Goal: Task Accomplishment & Management: Complete application form

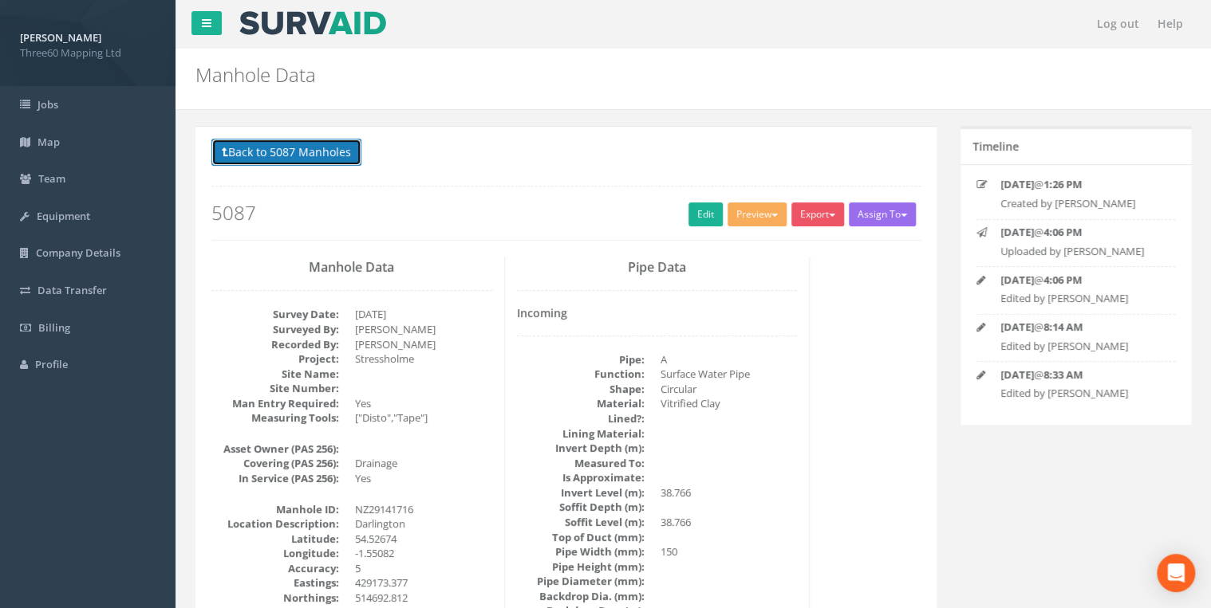
click at [331, 150] on button "Back to 5087 Manholes" at bounding box center [286, 152] width 150 height 27
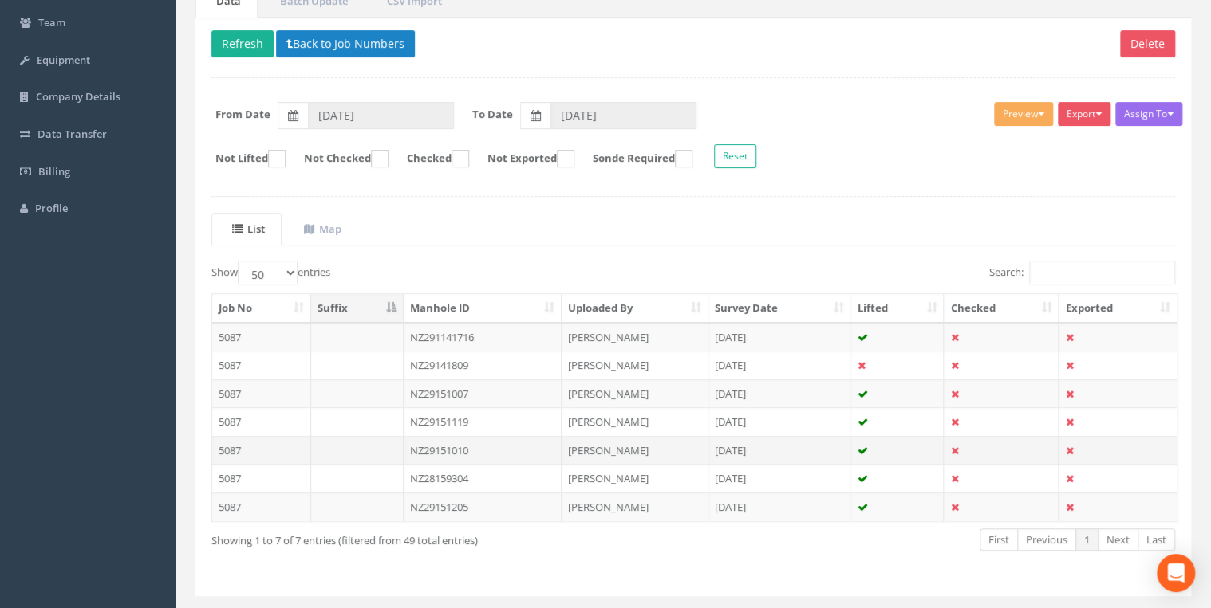
scroll to position [191, 0]
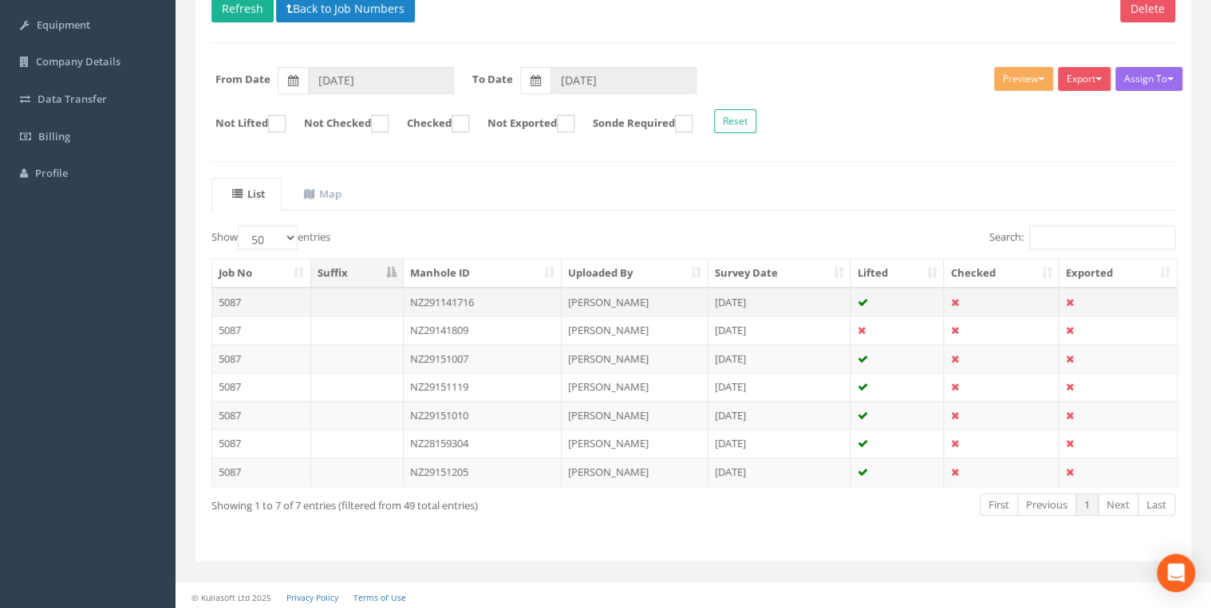
click at [486, 295] on td "NZ291141716" at bounding box center [483, 302] width 159 height 29
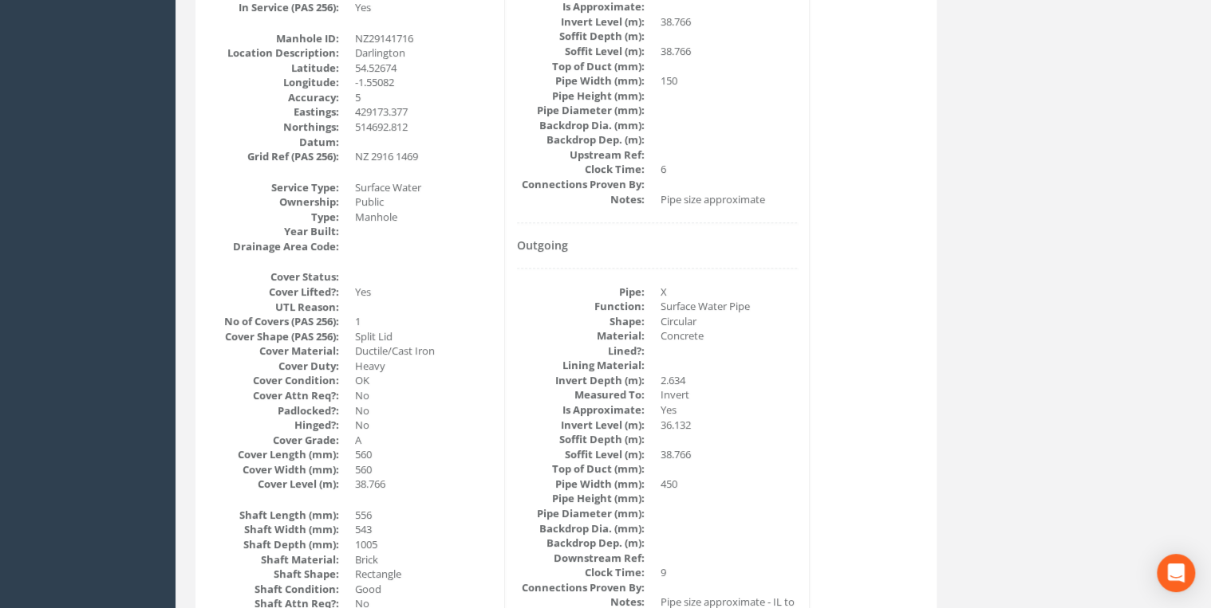
scroll to position [170, 0]
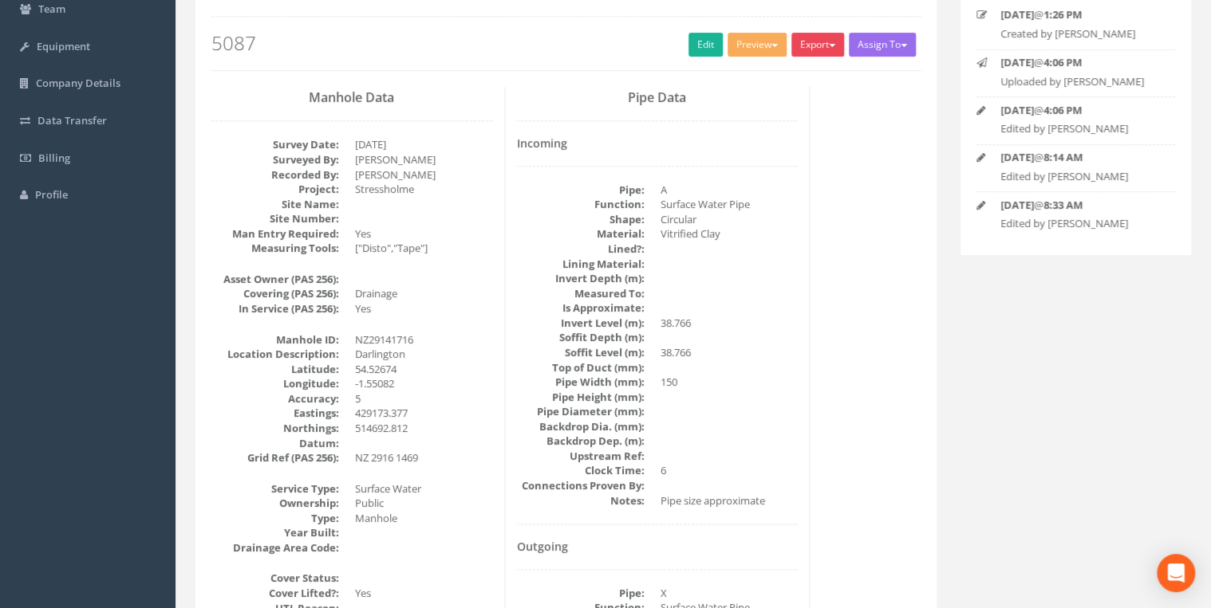
click at [828, 48] on button "Export" at bounding box center [817, 45] width 53 height 24
click at [781, 70] on link "360 Manhole" at bounding box center [784, 77] width 121 height 25
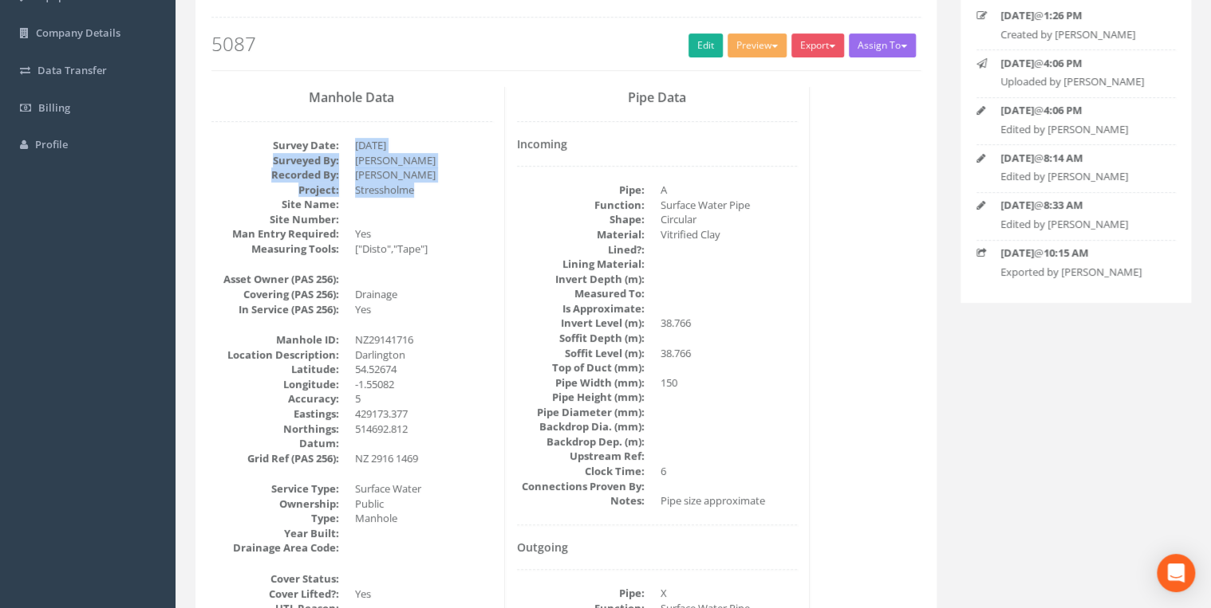
drag, startPoint x: 432, startPoint y: 187, endPoint x: 351, endPoint y: 140, distance: 94.0
click at [351, 140] on dl "Survey Date: [DATE] Surveyed By: [PERSON_NAME] Recorded By: [PERSON_NAME] Proje…" at bounding box center [351, 197] width 281 height 119
drag, startPoint x: 351, startPoint y: 140, endPoint x: 431, endPoint y: 186, distance: 91.8
click at [431, 186] on dd "Stressholme" at bounding box center [423, 190] width 137 height 15
drag, startPoint x: 431, startPoint y: 188, endPoint x: 271, endPoint y: 140, distance: 166.5
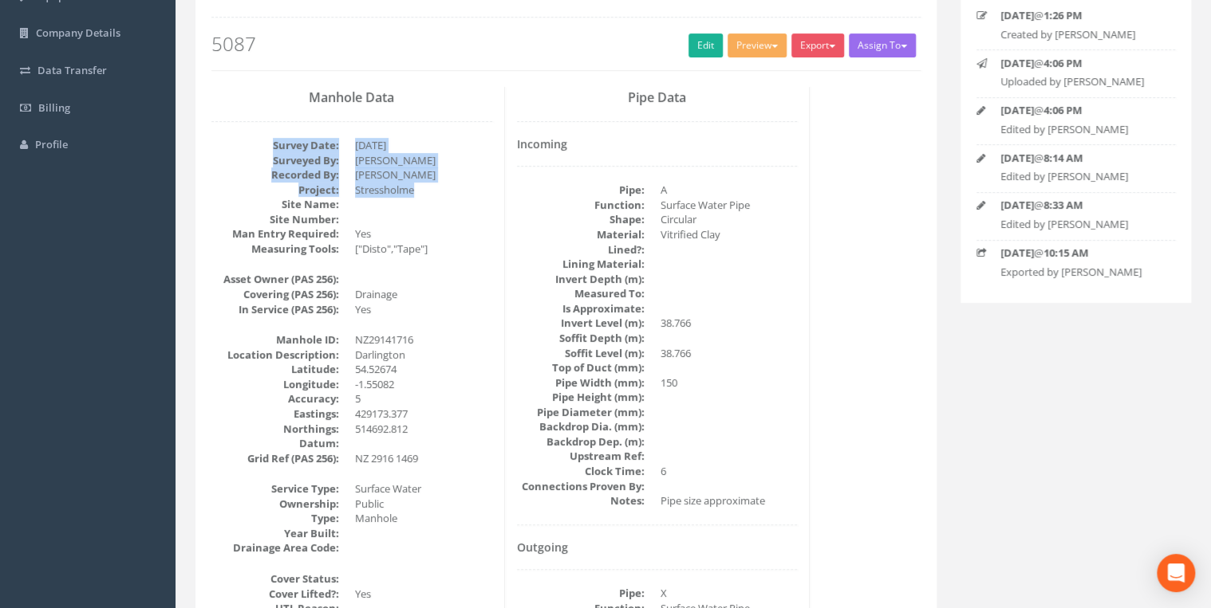
click at [271, 140] on dl "Survey Date: [DATE] Surveyed By: [PERSON_NAME] Recorded By: [PERSON_NAME] Proje…" at bounding box center [351, 197] width 281 height 119
click at [441, 195] on dd "Stressholme" at bounding box center [423, 190] width 137 height 15
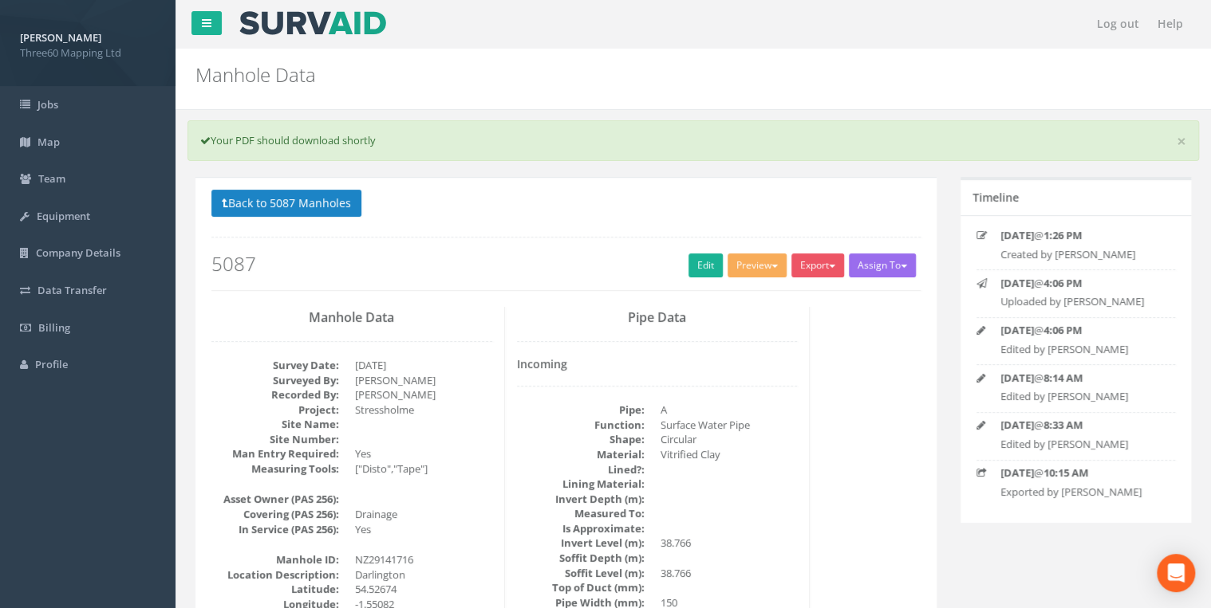
scroll to position [0, 0]
drag, startPoint x: 281, startPoint y: 198, endPoint x: 270, endPoint y: 199, distance: 10.5
click at [281, 198] on button "Back to 5087 Manholes" at bounding box center [286, 203] width 150 height 27
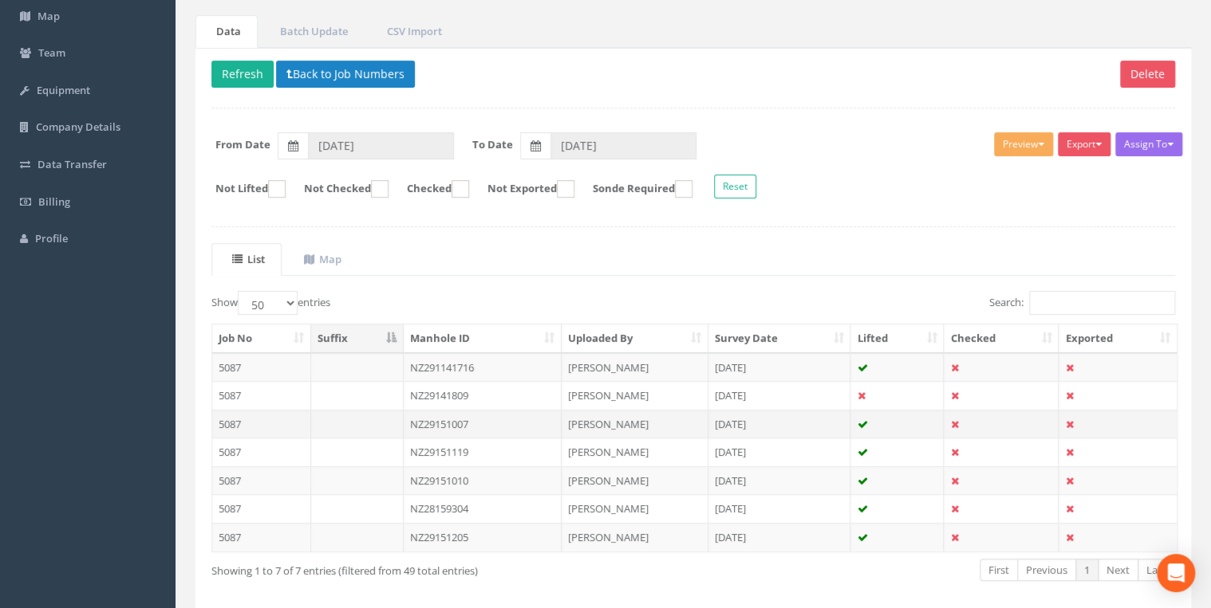
scroll to position [191, 0]
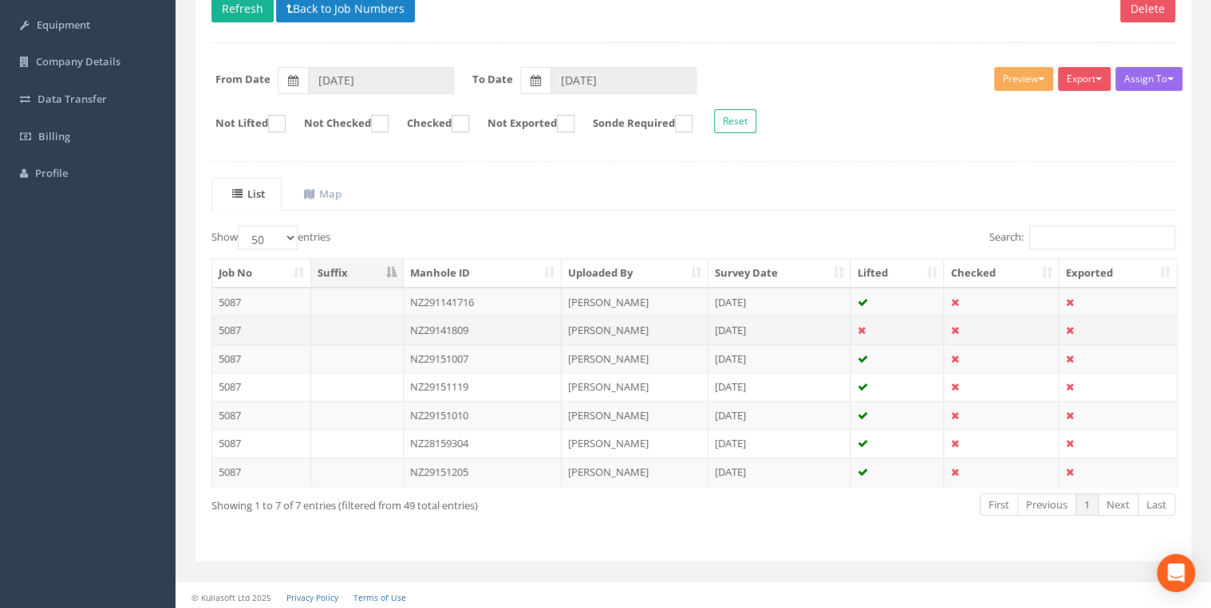
click at [477, 325] on td "NZ29141809" at bounding box center [483, 330] width 159 height 29
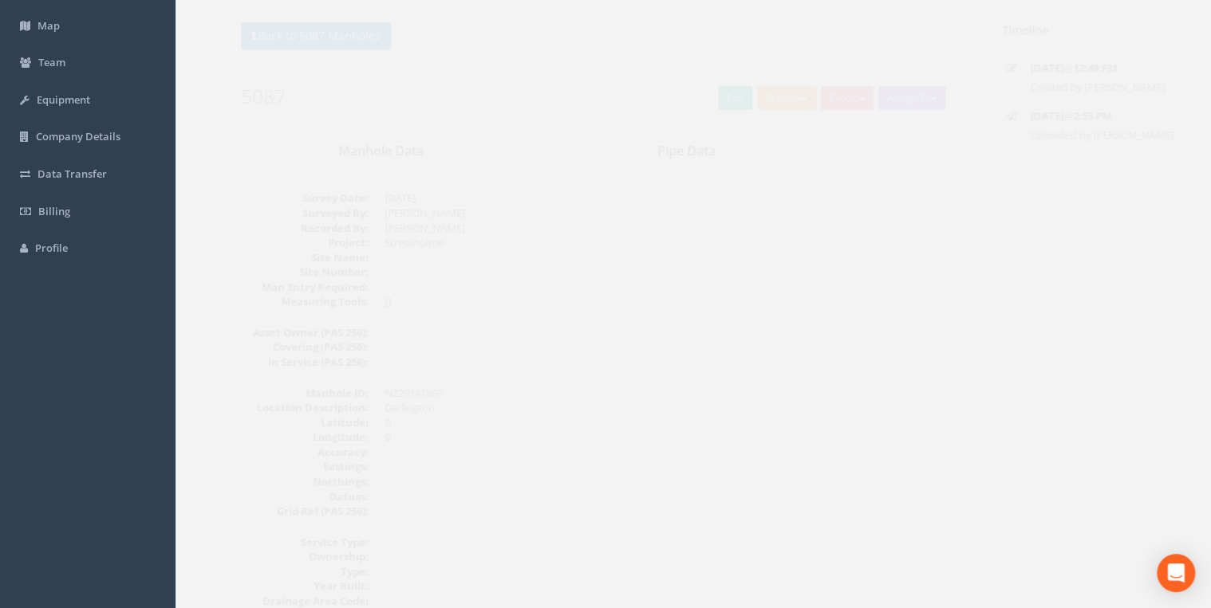
scroll to position [0, 0]
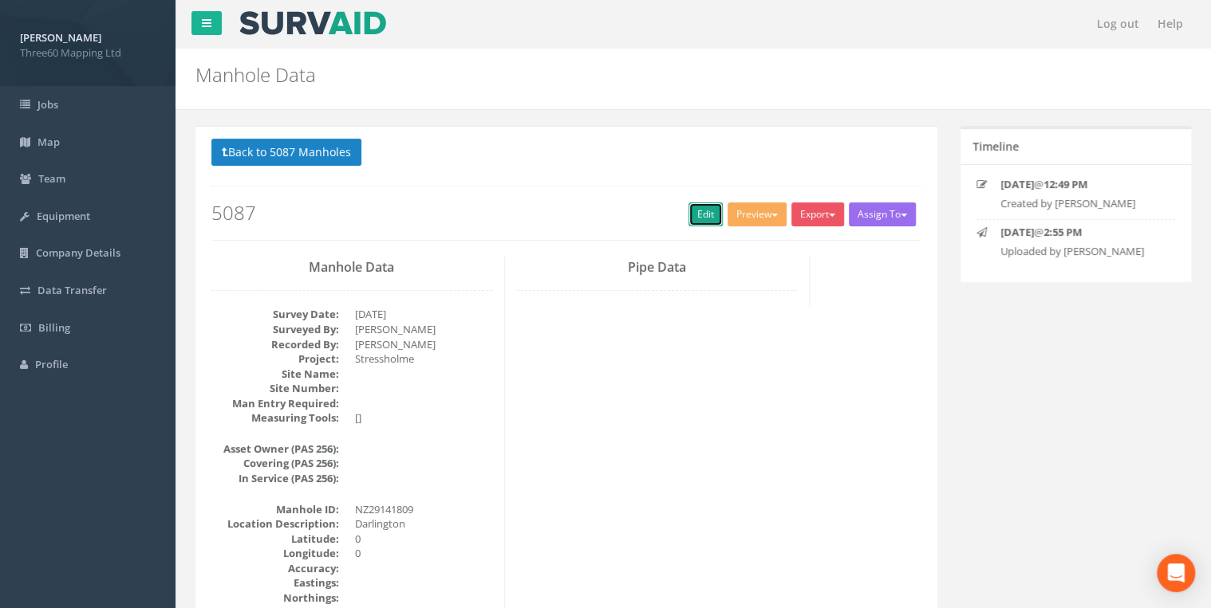
click at [688, 221] on link "Edit" at bounding box center [705, 215] width 34 height 24
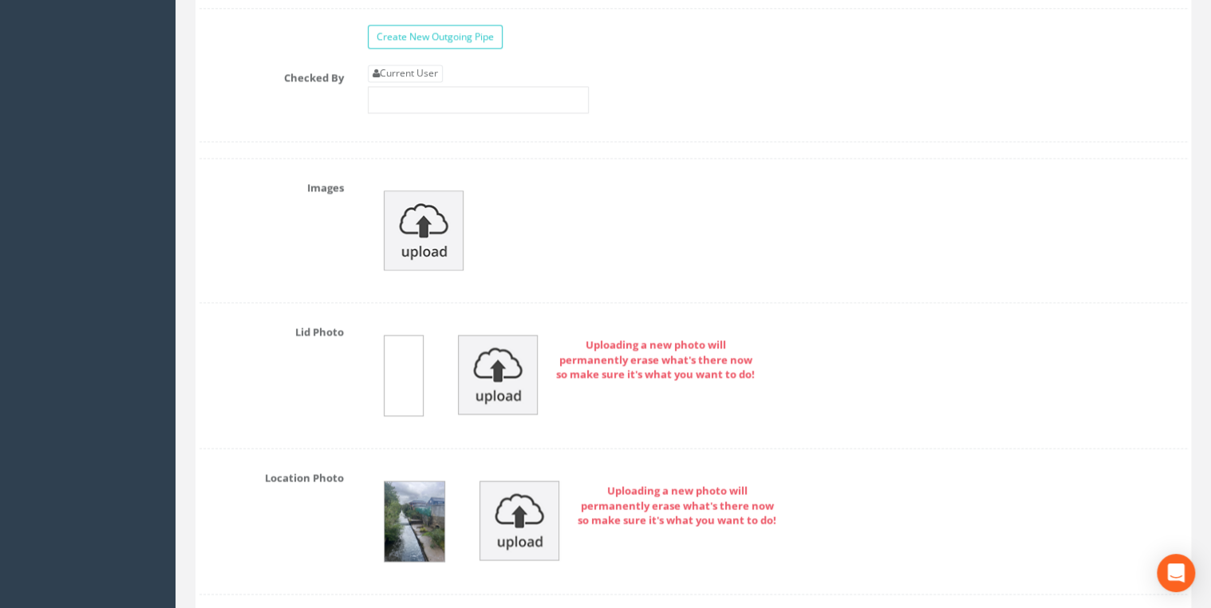
scroll to position [4253, 0]
click at [442, 66] on link "Current User" at bounding box center [405, 75] width 75 height 18
type input "[PERSON_NAME]"
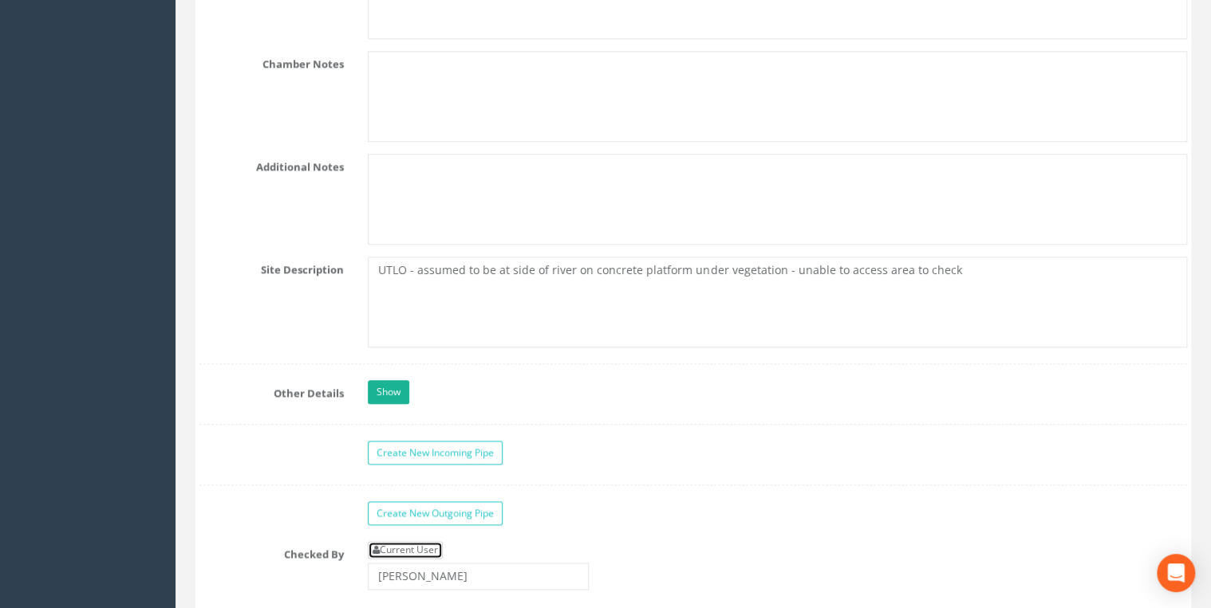
scroll to position [3739, 0]
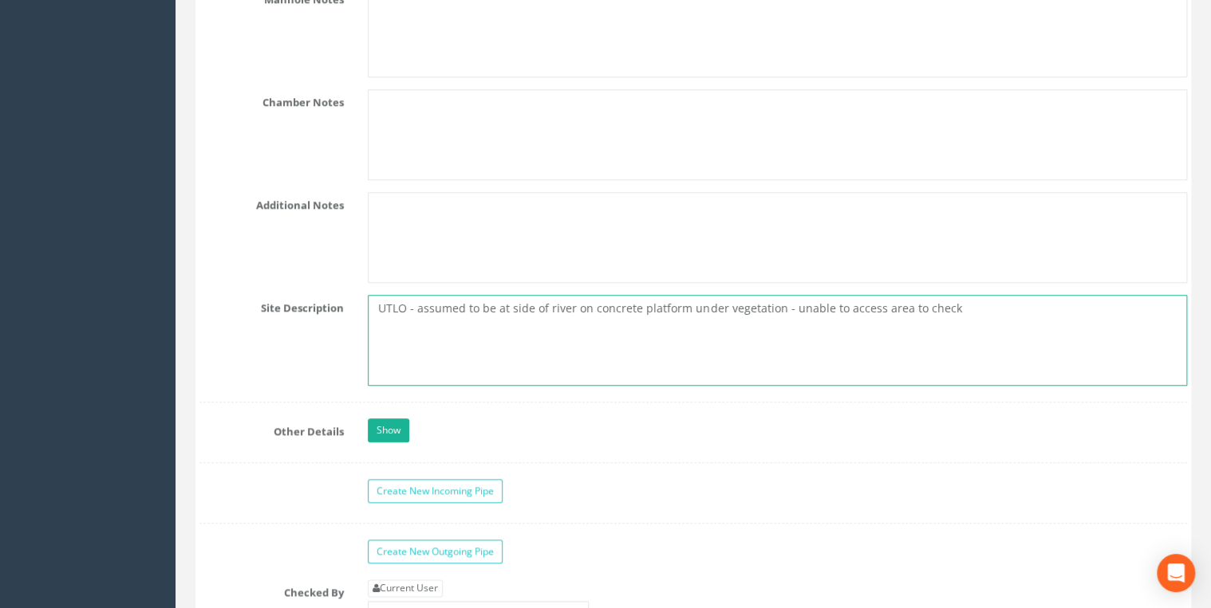
drag, startPoint x: 965, startPoint y: 300, endPoint x: 241, endPoint y: 279, distance: 724.4
click at [588, 331] on textarea "UTLO - assumed to be at side of river on concrete platform under vegetation - u…" at bounding box center [777, 340] width 819 height 91
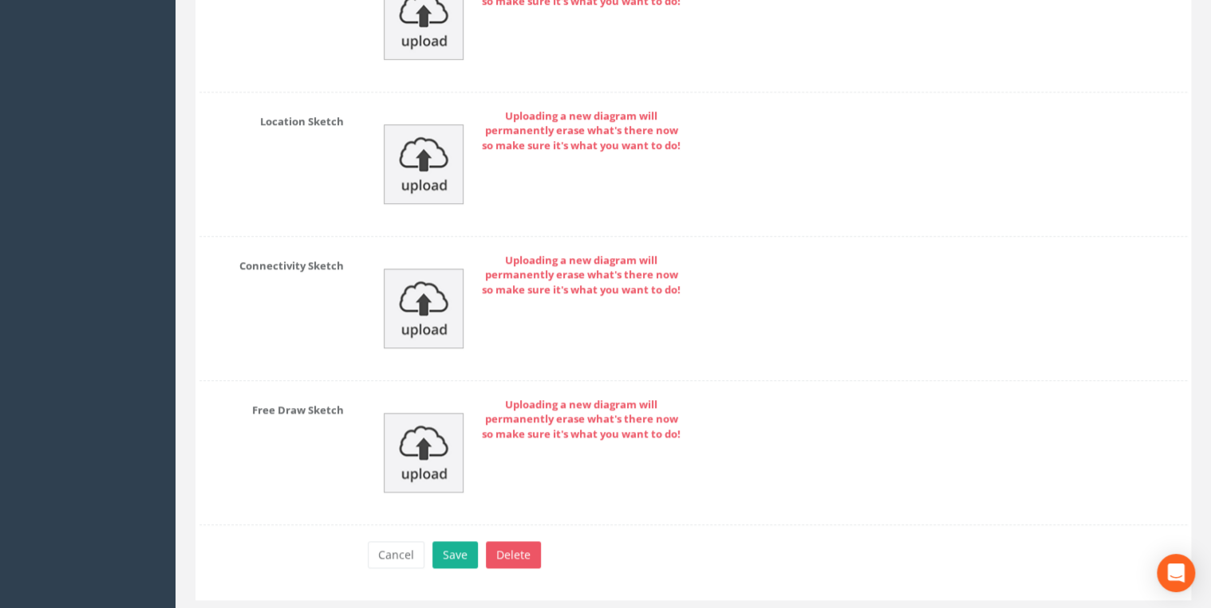
scroll to position [6802, 0]
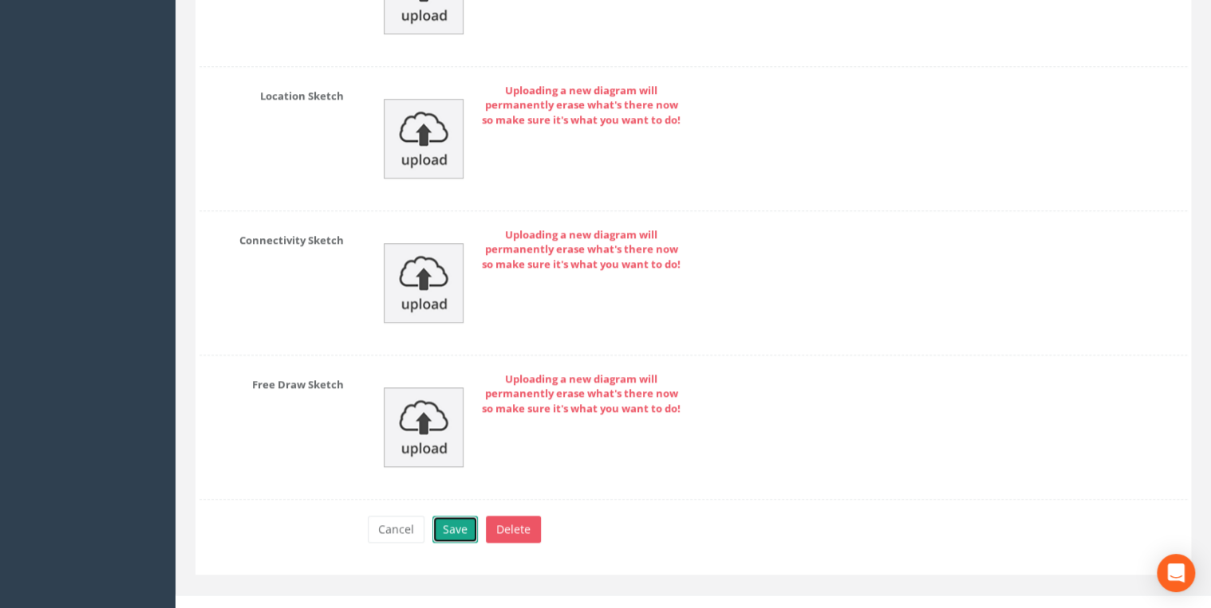
click at [457, 516] on button "Save" at bounding box center [454, 529] width 45 height 27
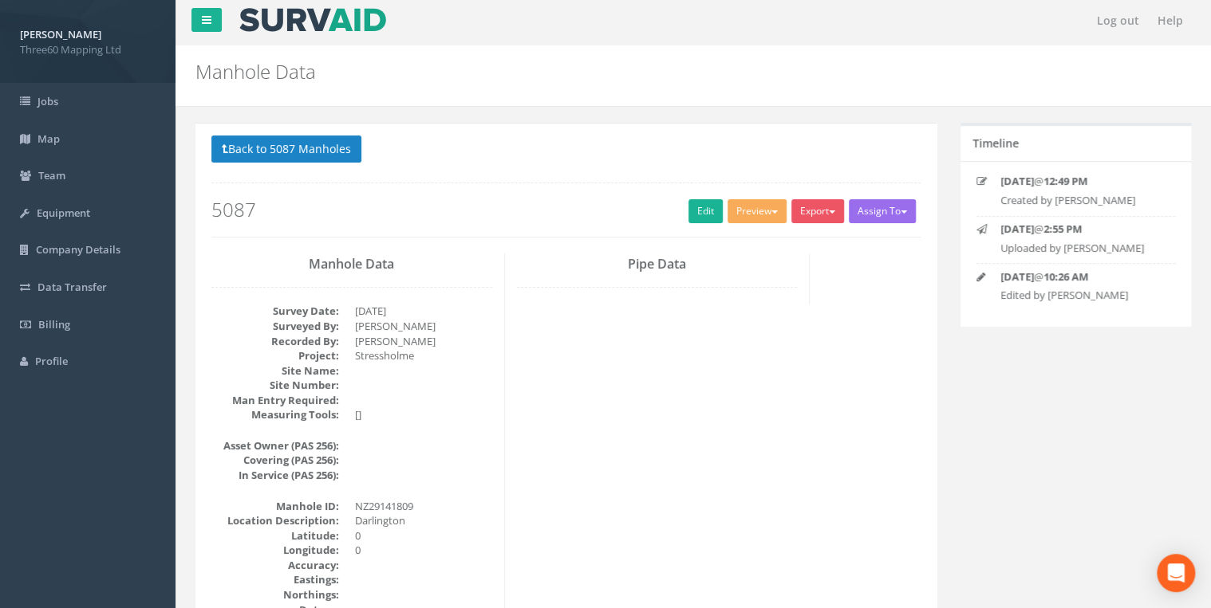
scroll to position [0, 0]
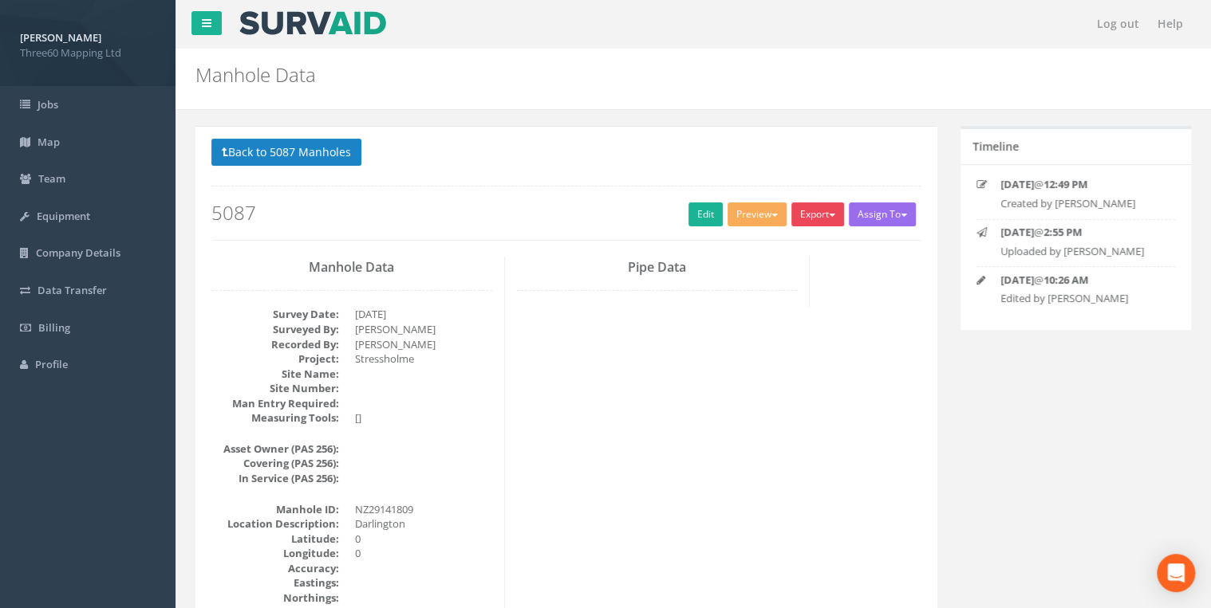
click at [816, 216] on button "Export" at bounding box center [817, 215] width 53 height 24
click at [770, 246] on link "360 Manhole" at bounding box center [784, 247] width 121 height 25
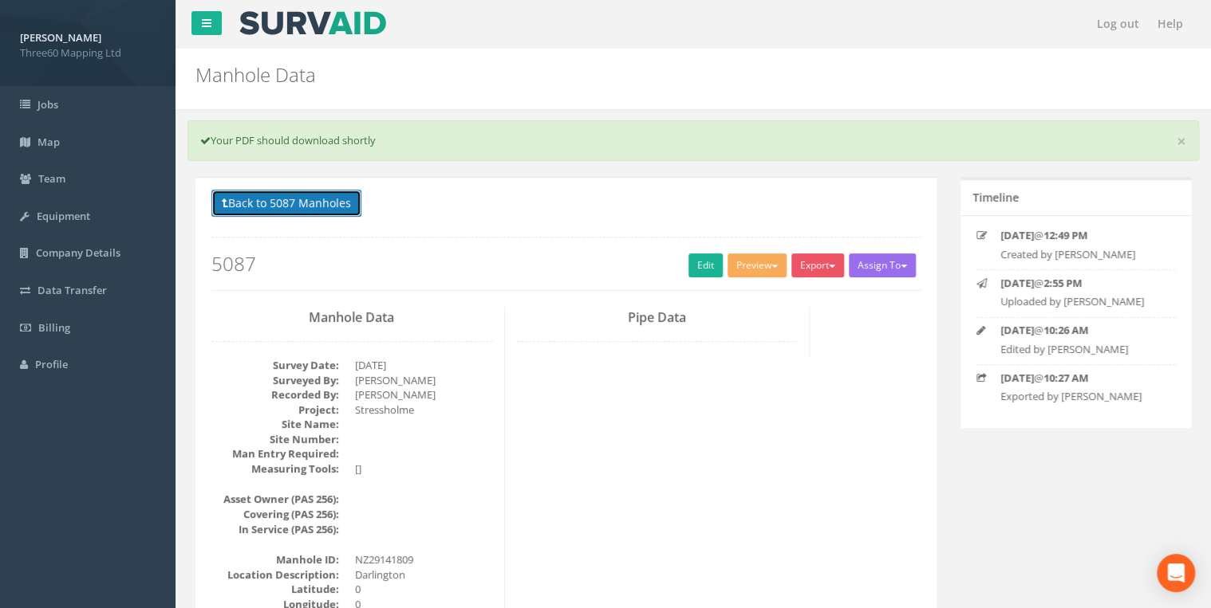
click at [332, 208] on button "Back to 5087 Manholes" at bounding box center [286, 203] width 150 height 27
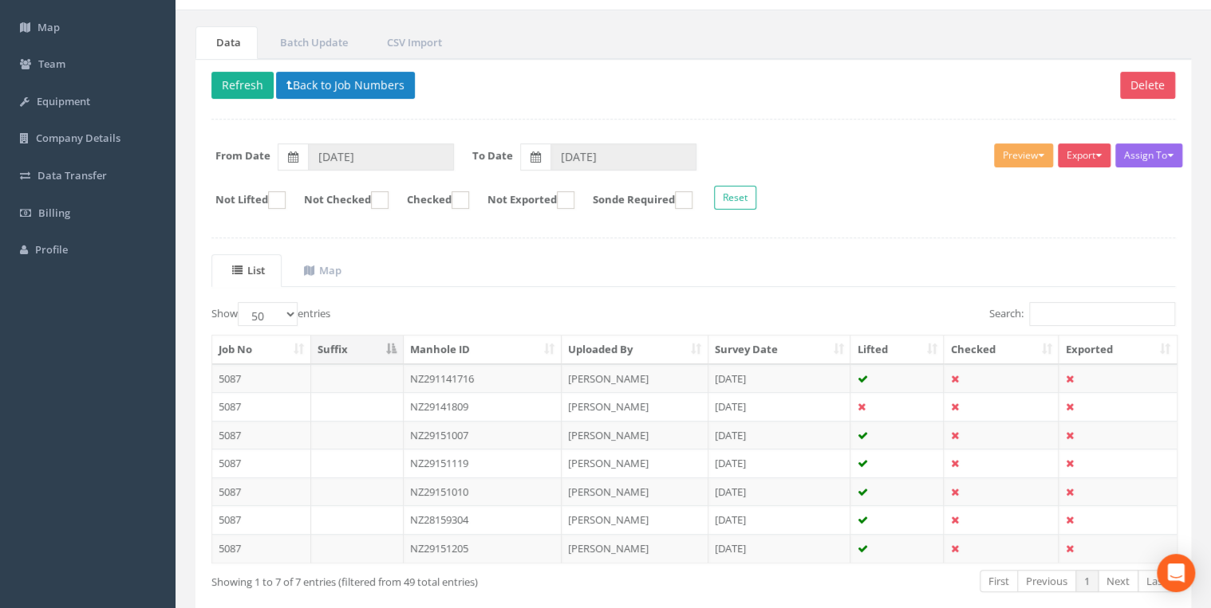
scroll to position [191, 0]
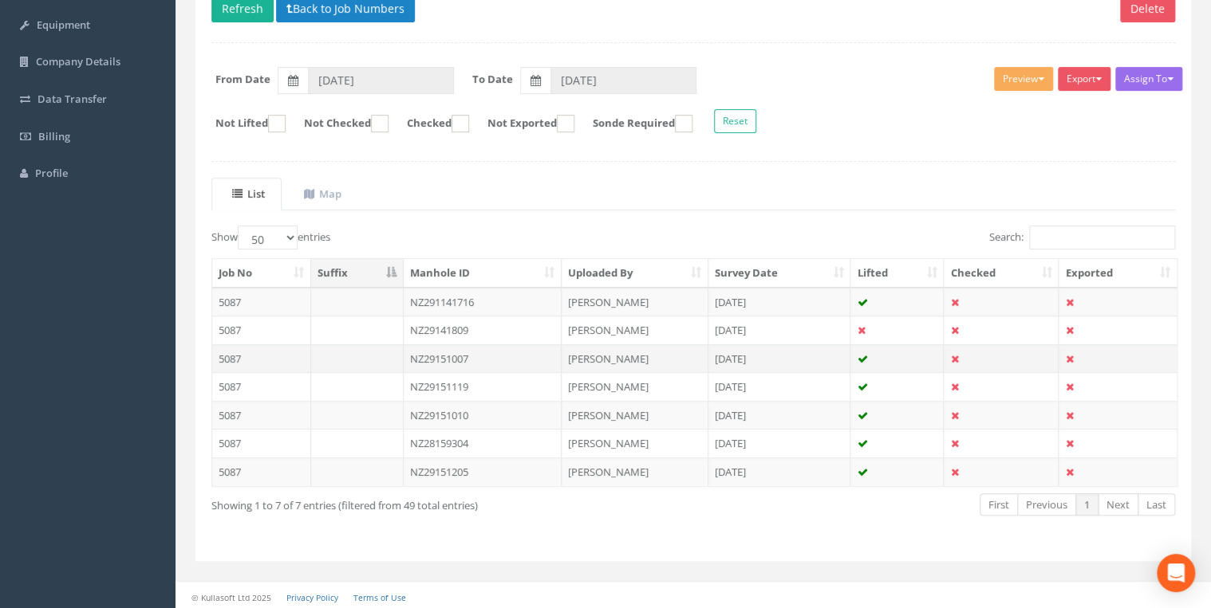
click at [468, 356] on td "NZ29151007" at bounding box center [483, 359] width 159 height 29
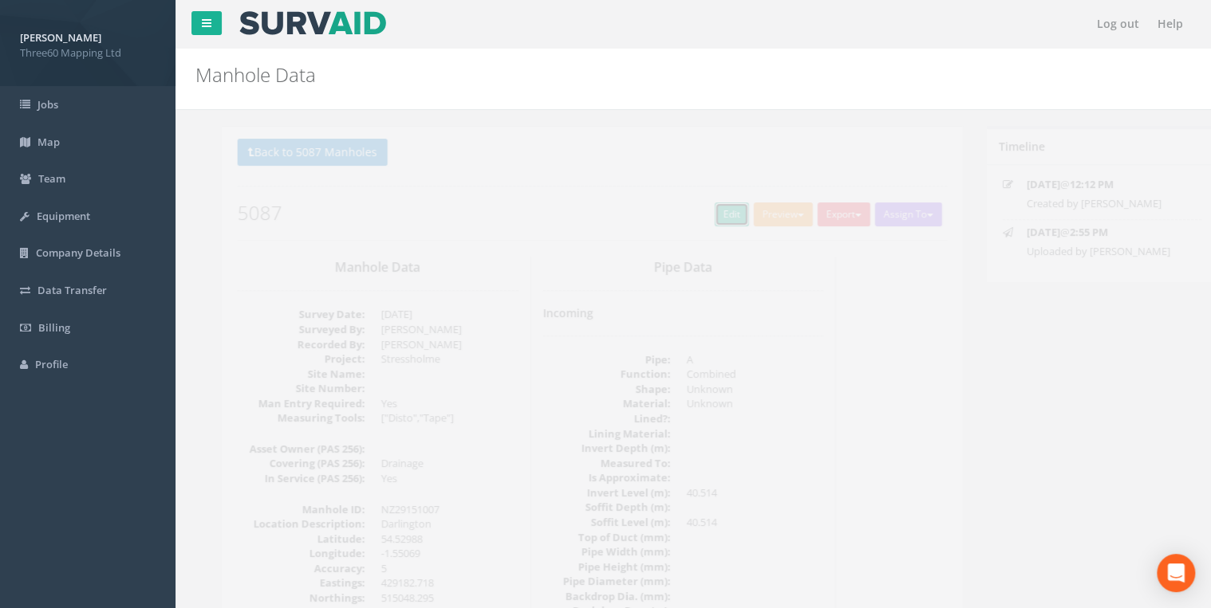
click at [695, 220] on link "Edit" at bounding box center [705, 215] width 34 height 24
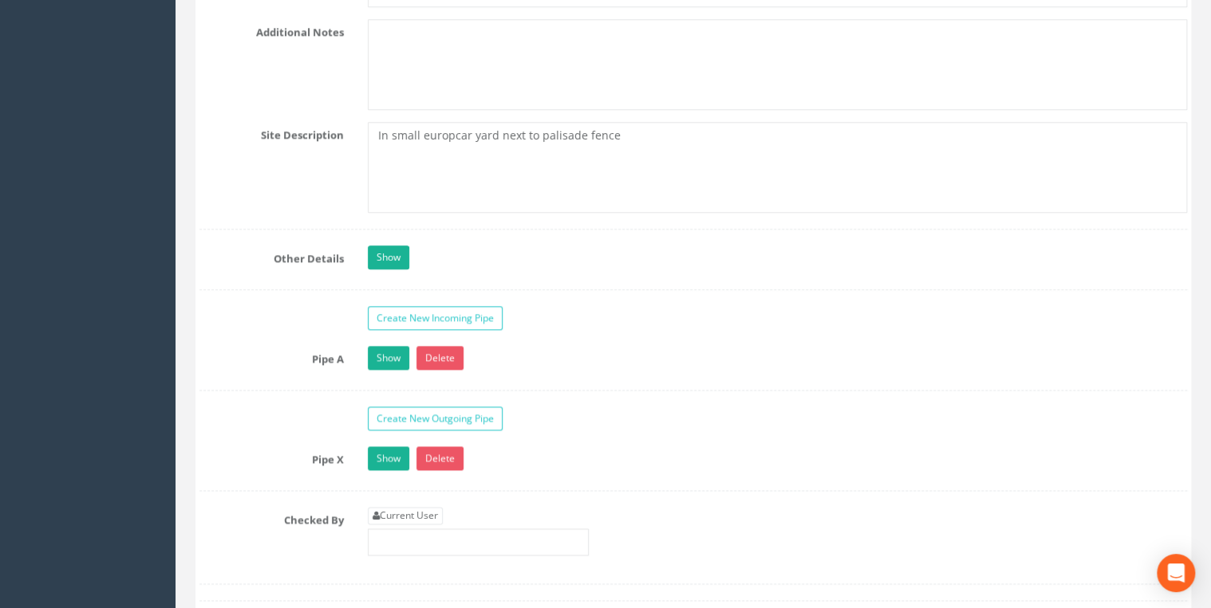
scroll to position [4168, 0]
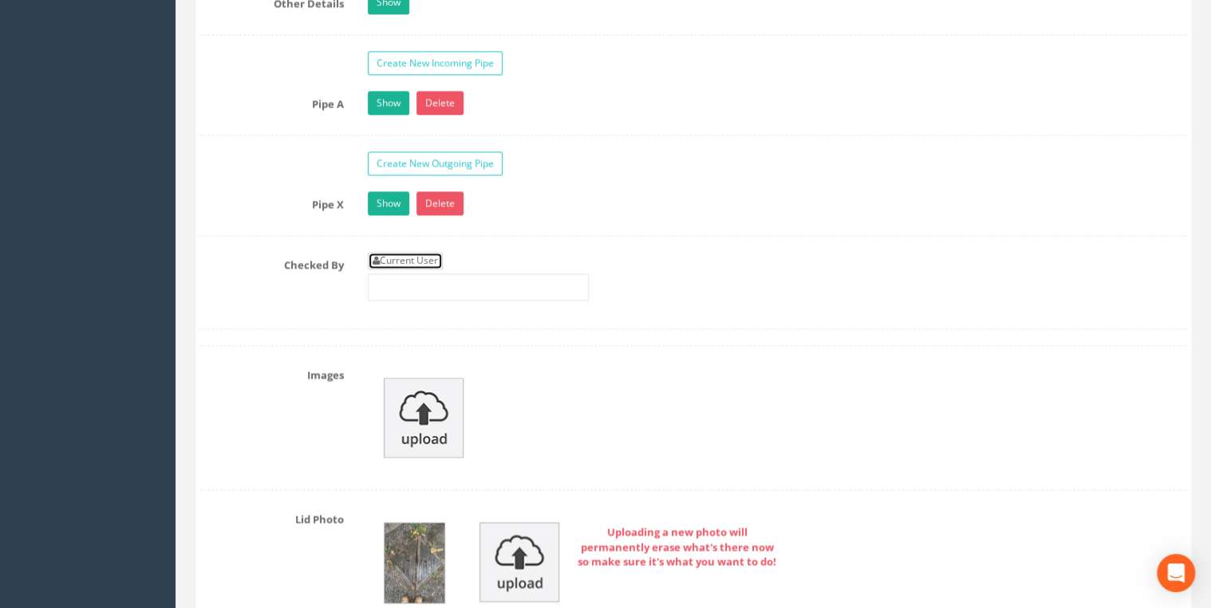
click at [437, 252] on link "Current User" at bounding box center [405, 261] width 75 height 18
type input "[PERSON_NAME]"
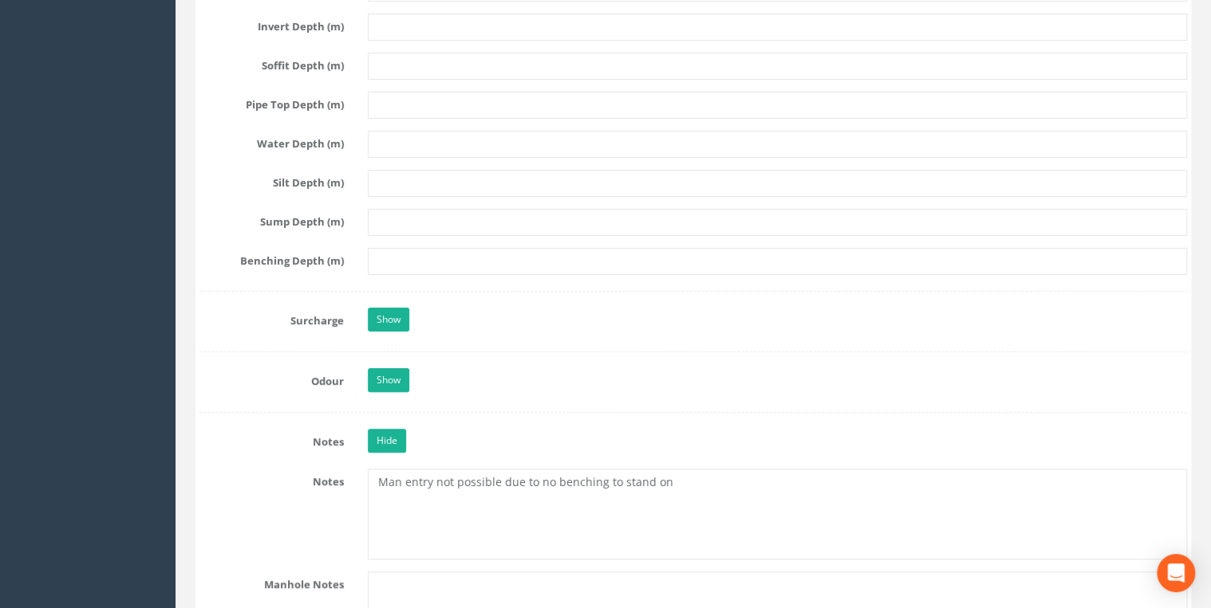
scroll to position [3330, 0]
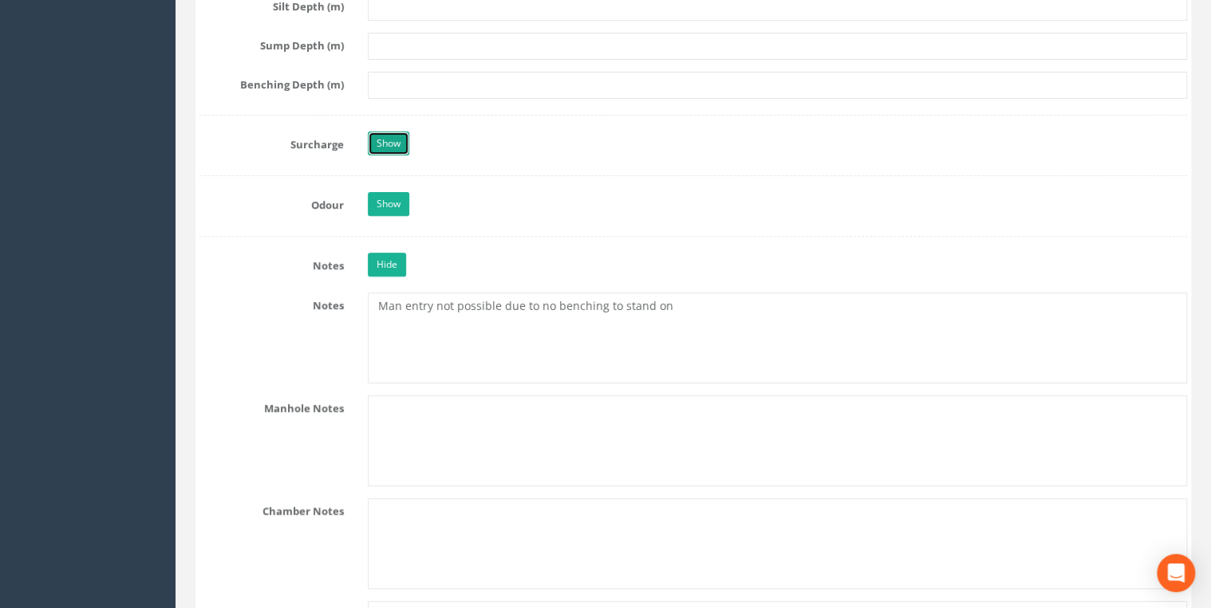
click at [403, 132] on link "Show" at bounding box center [388, 144] width 41 height 24
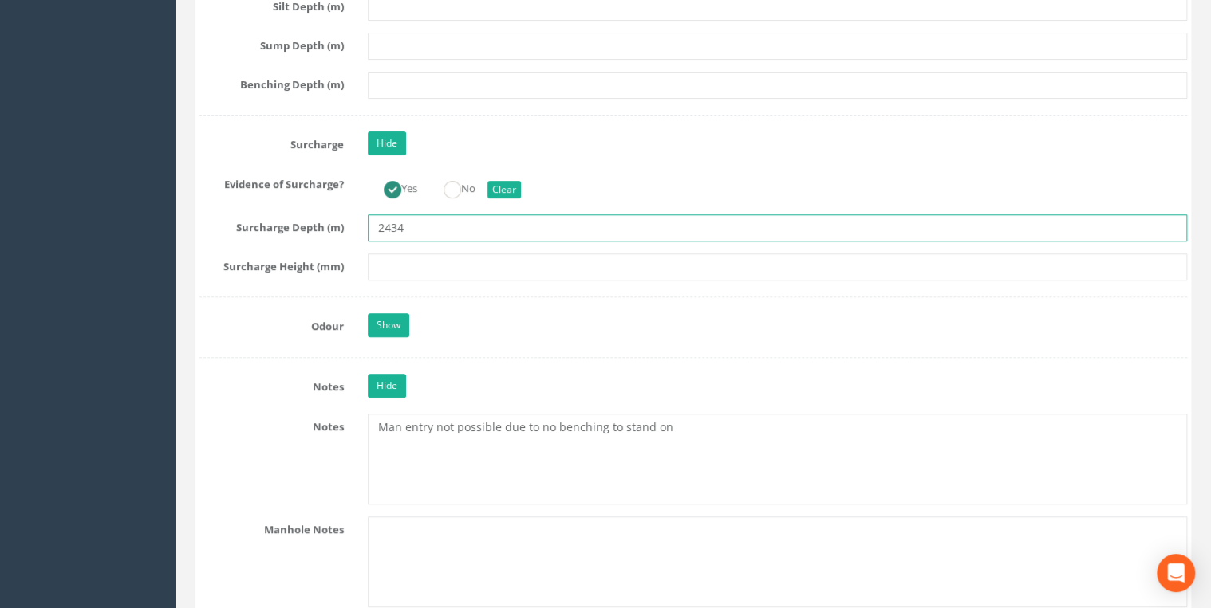
click at [431, 217] on input "2434" at bounding box center [777, 228] width 819 height 27
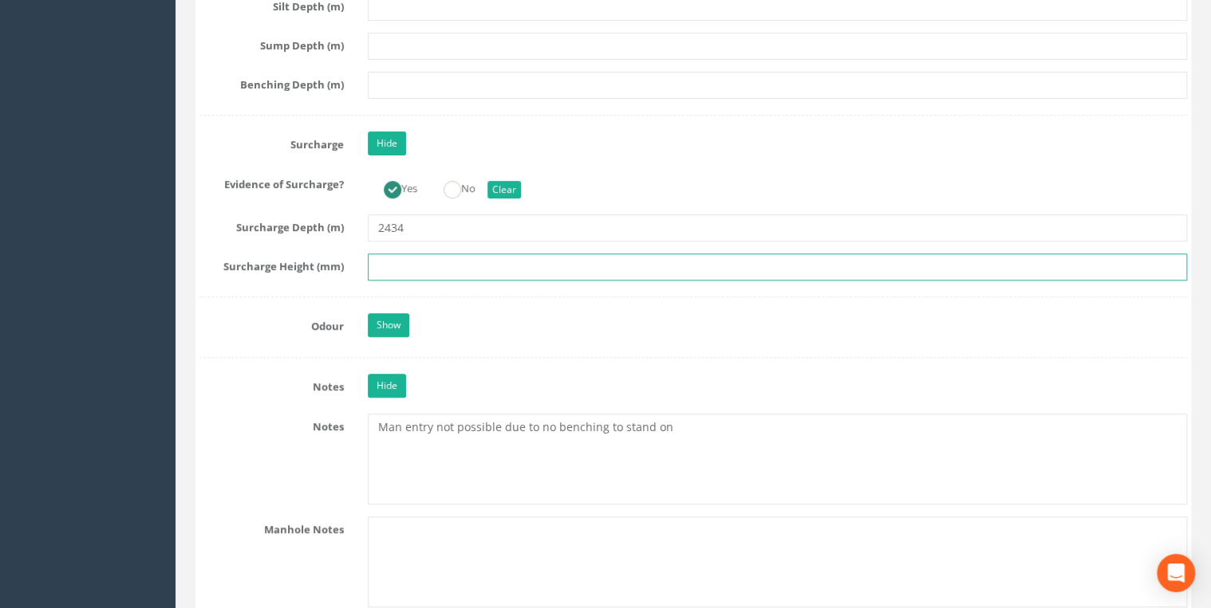
click at [408, 254] on input "text" at bounding box center [777, 267] width 819 height 27
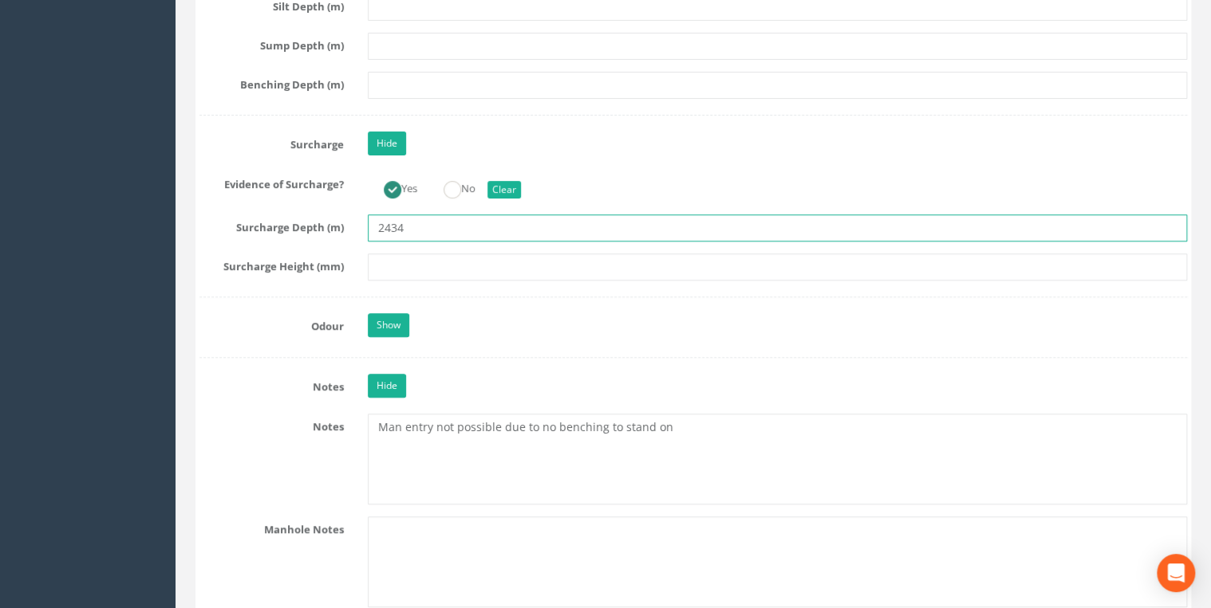
click at [431, 220] on input "2434" at bounding box center [777, 228] width 819 height 27
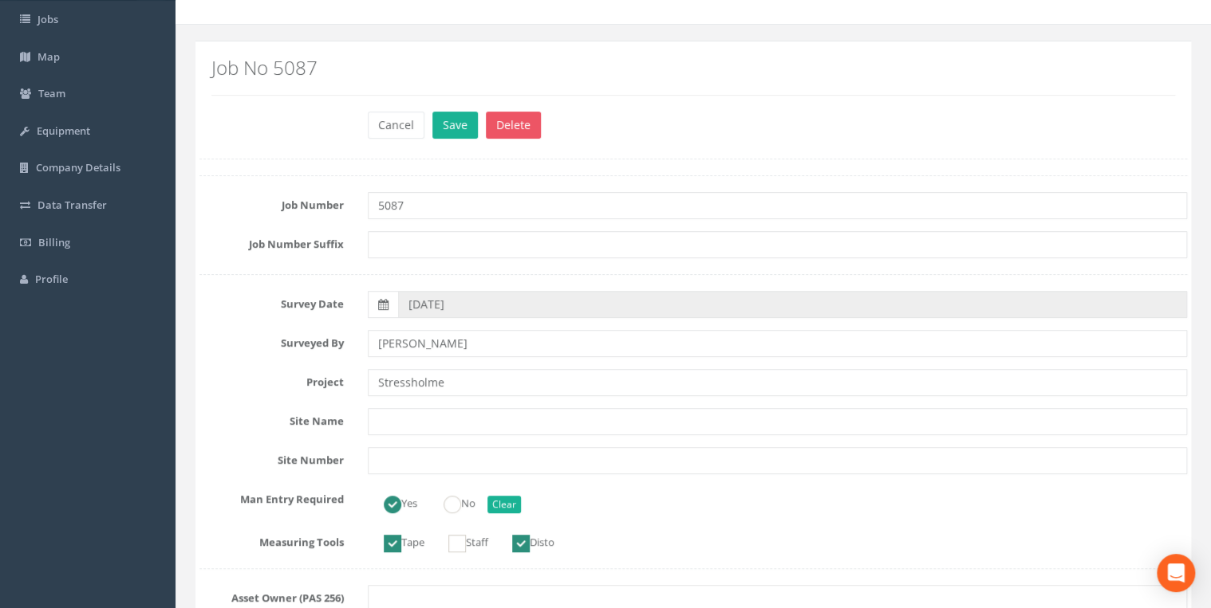
scroll to position [0, 0]
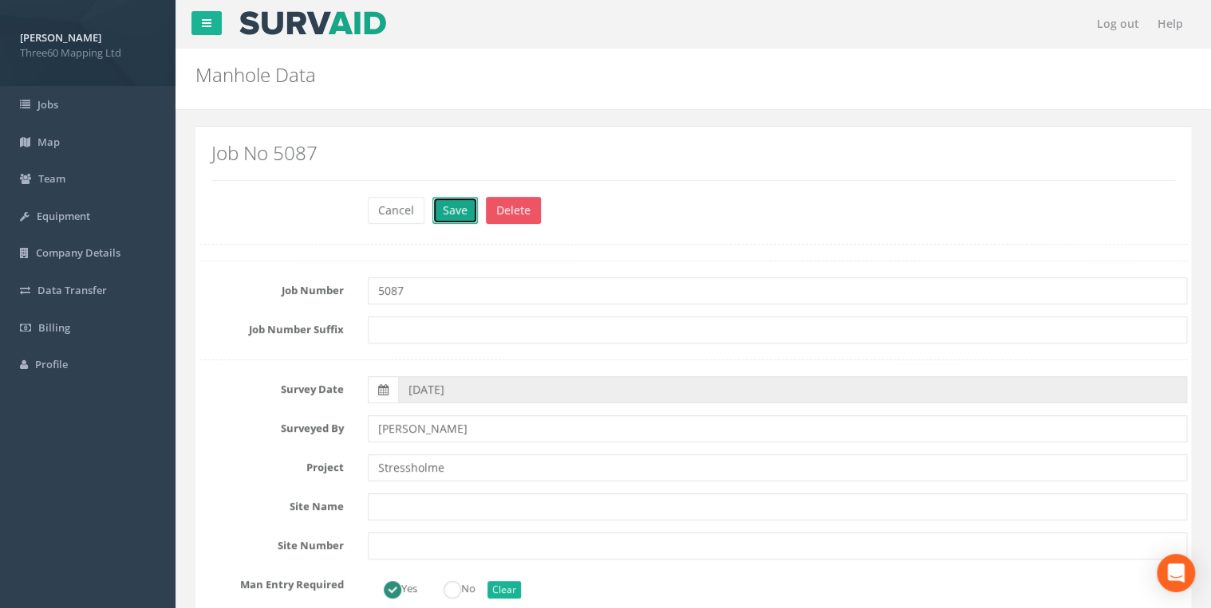
click at [447, 213] on button "Save" at bounding box center [454, 210] width 45 height 27
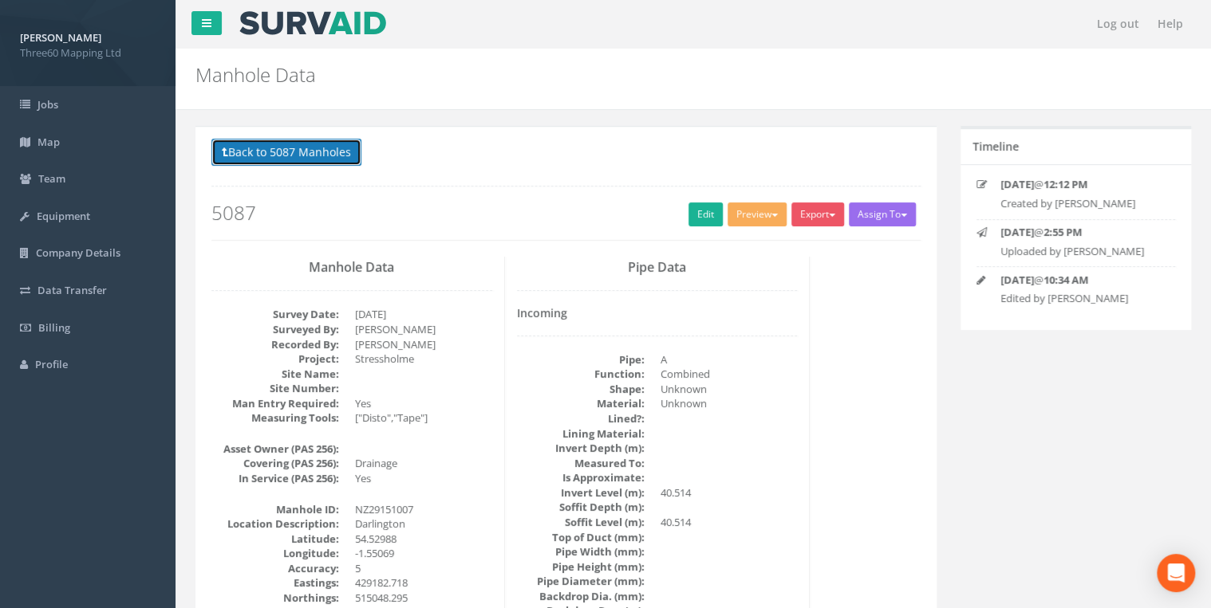
click at [348, 160] on button "Back to 5087 Manholes" at bounding box center [286, 152] width 150 height 27
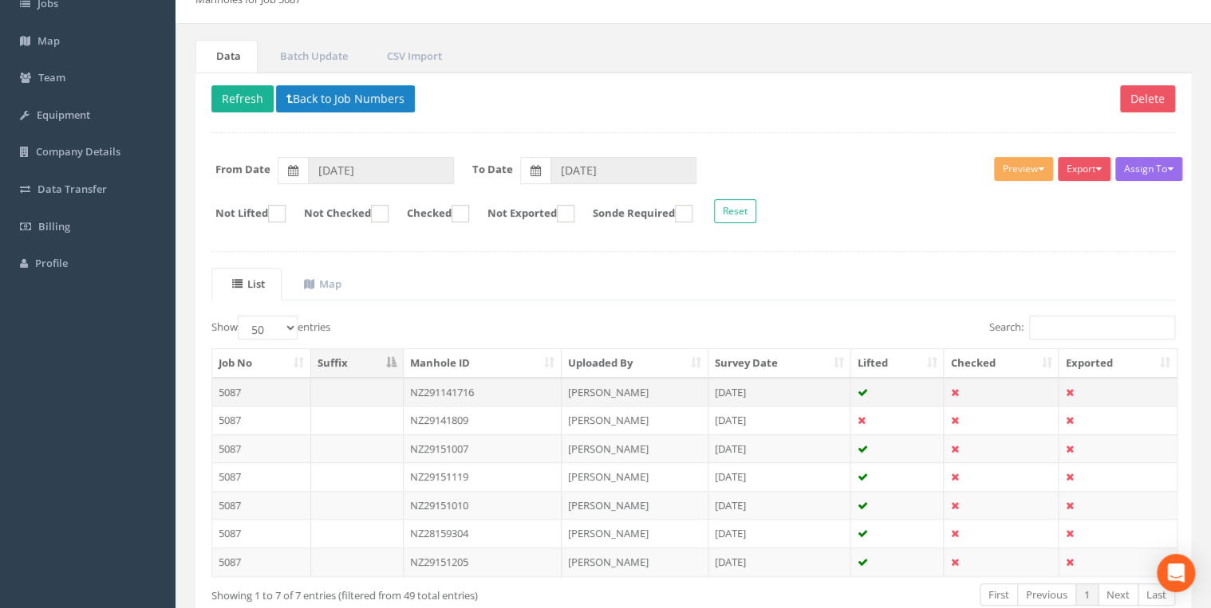
scroll to position [170, 0]
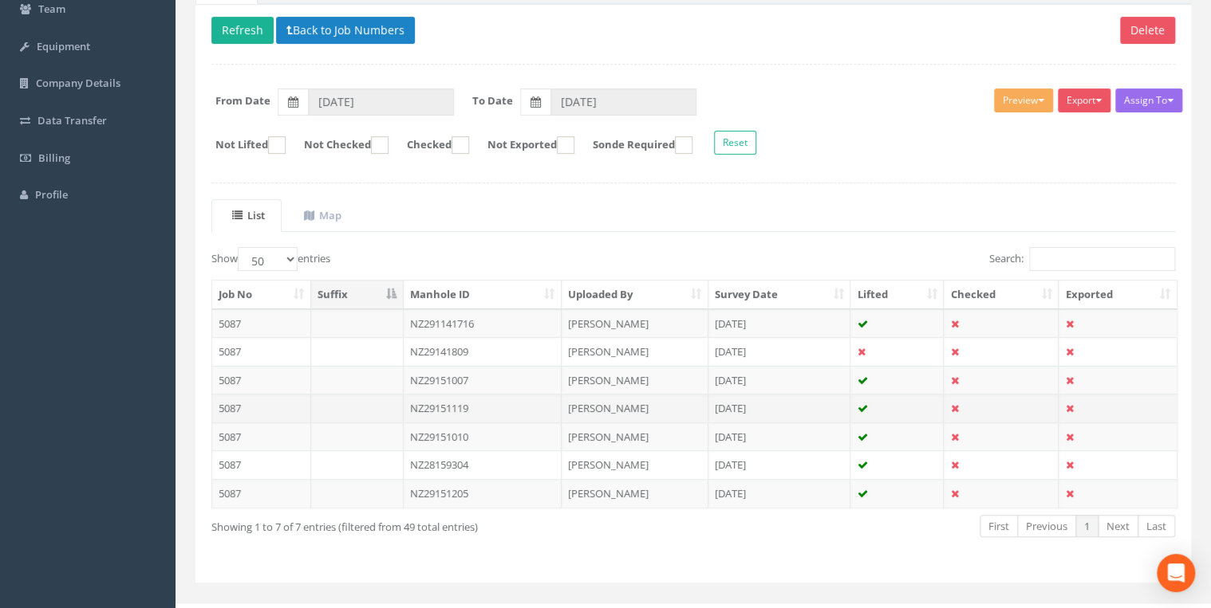
click at [467, 402] on td "NZ29151119" at bounding box center [483, 408] width 159 height 29
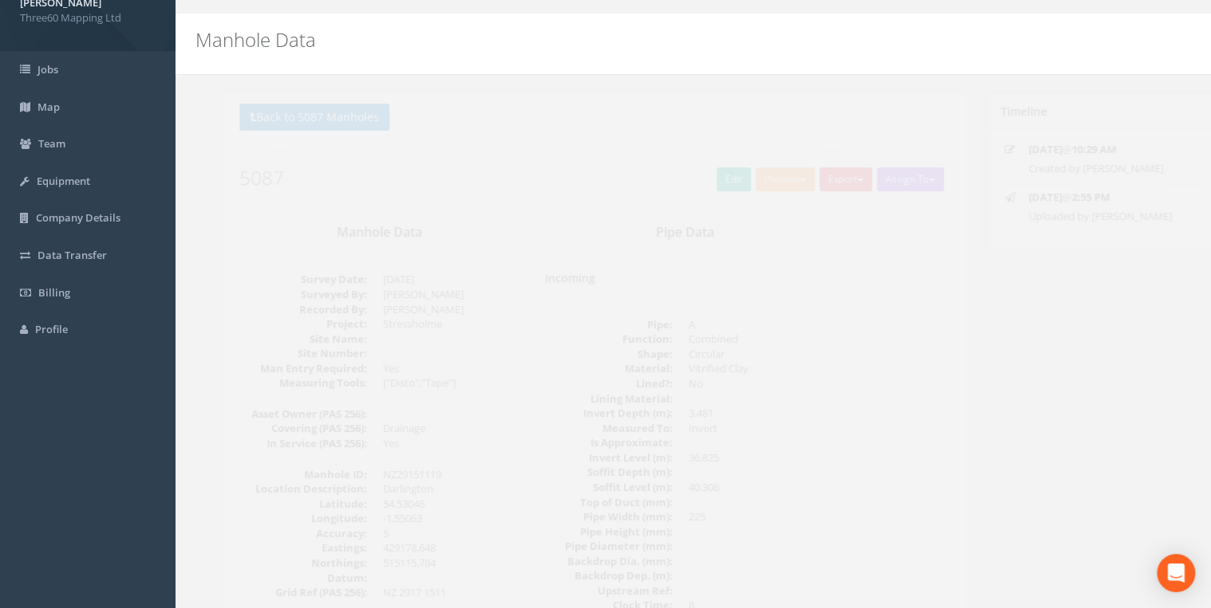
scroll to position [0, 0]
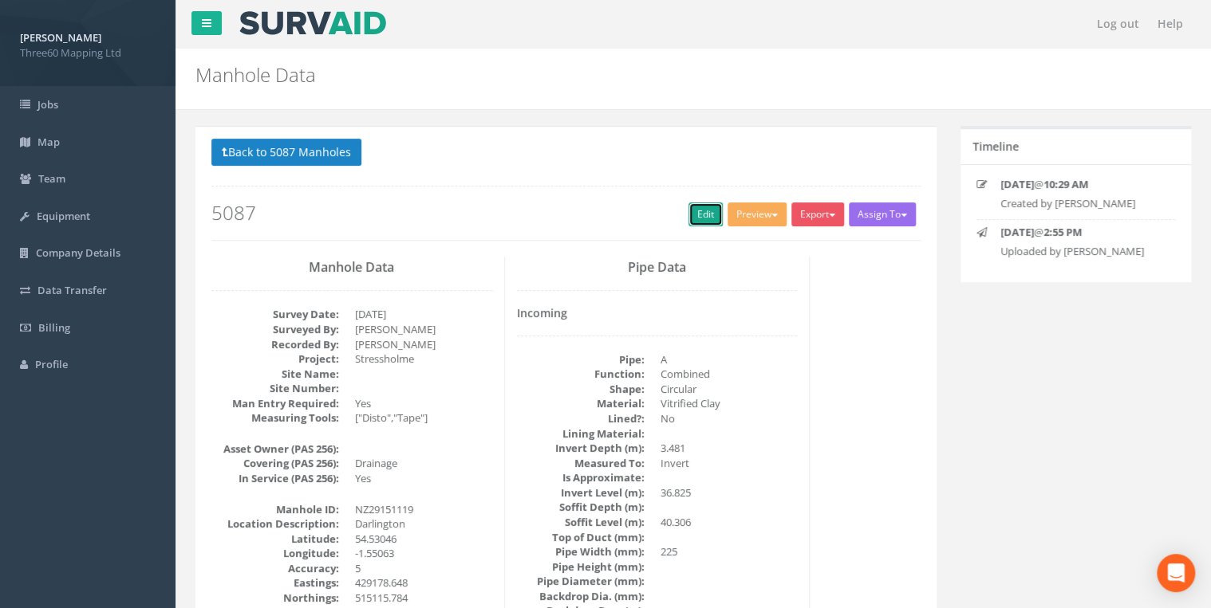
click at [693, 221] on link "Edit" at bounding box center [705, 215] width 34 height 24
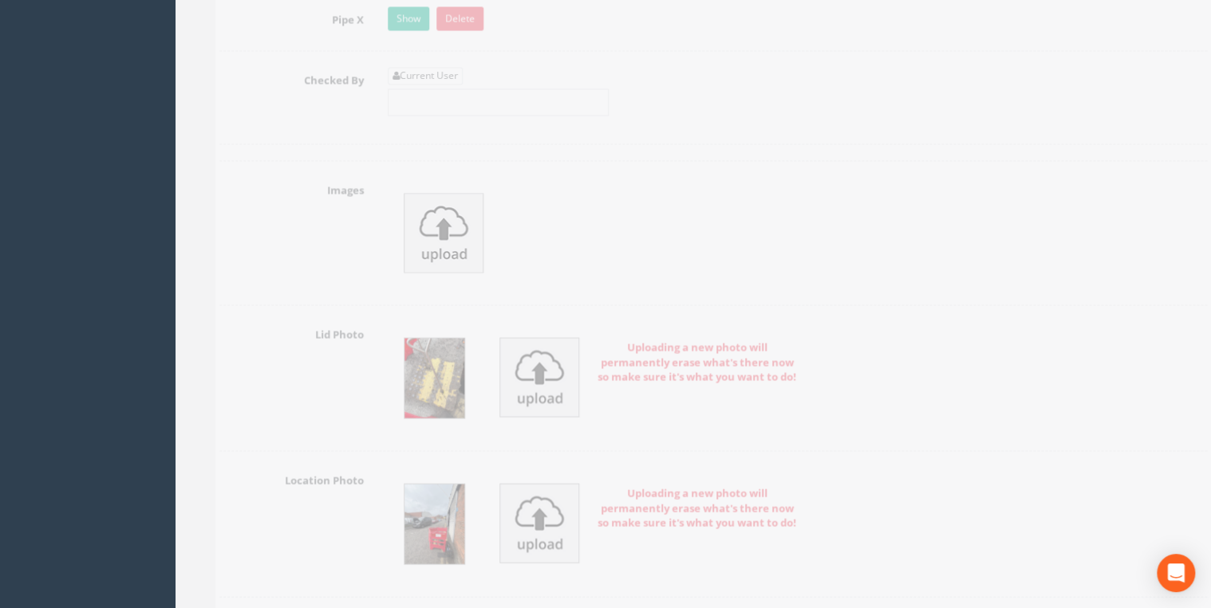
scroll to position [4253, 0]
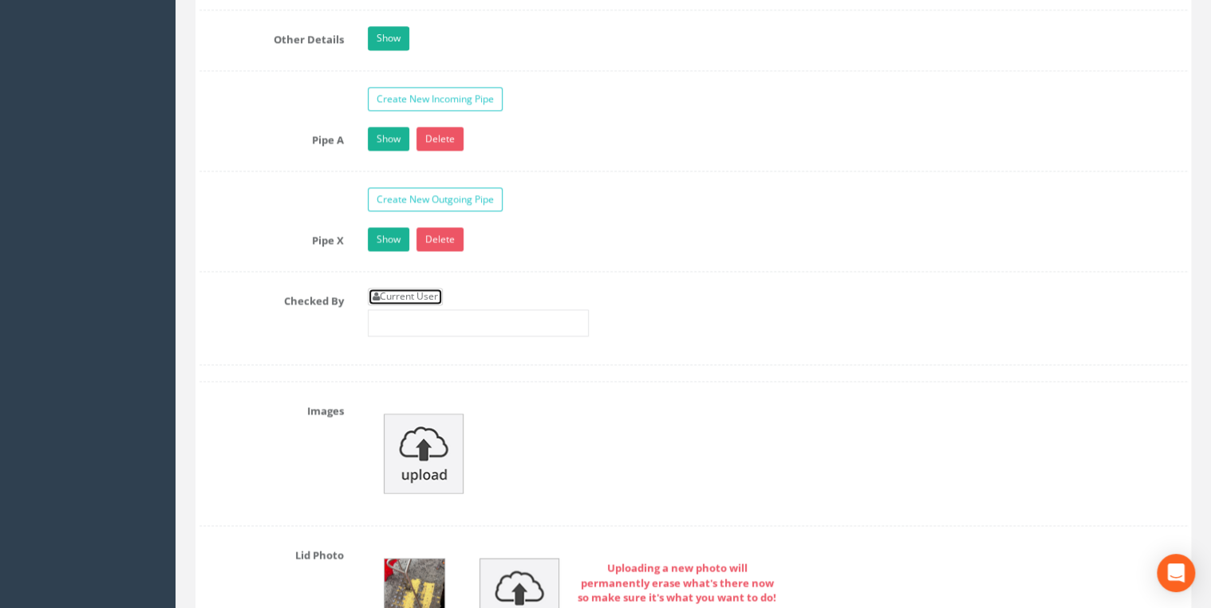
click at [410, 288] on link "Current User" at bounding box center [405, 297] width 75 height 18
type input "[PERSON_NAME]"
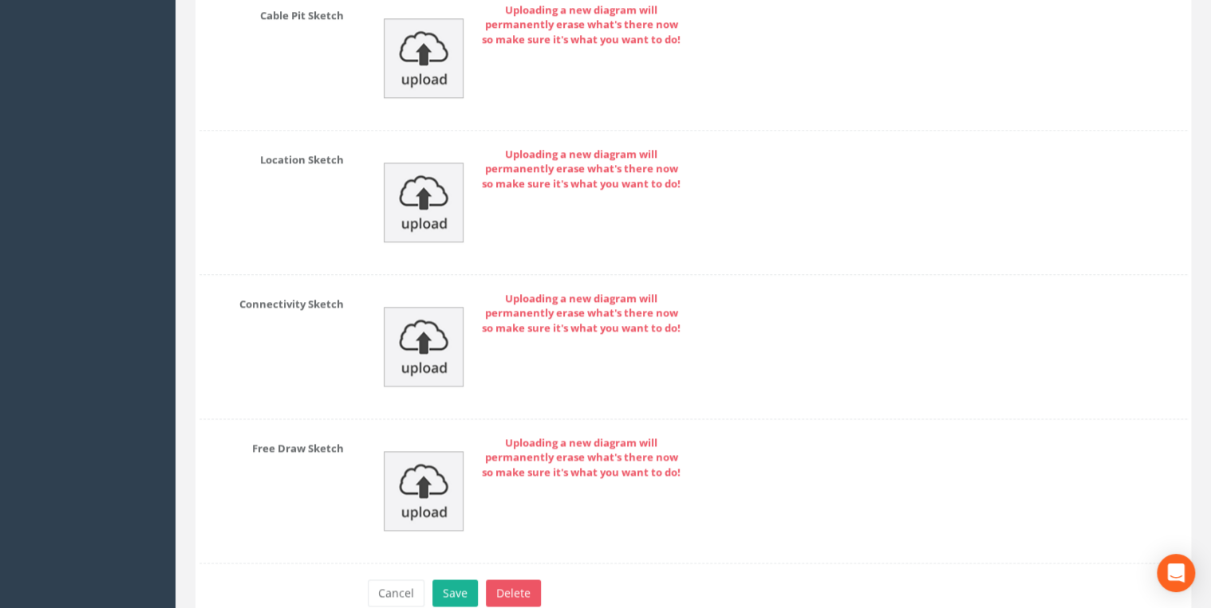
scroll to position [7024, 0]
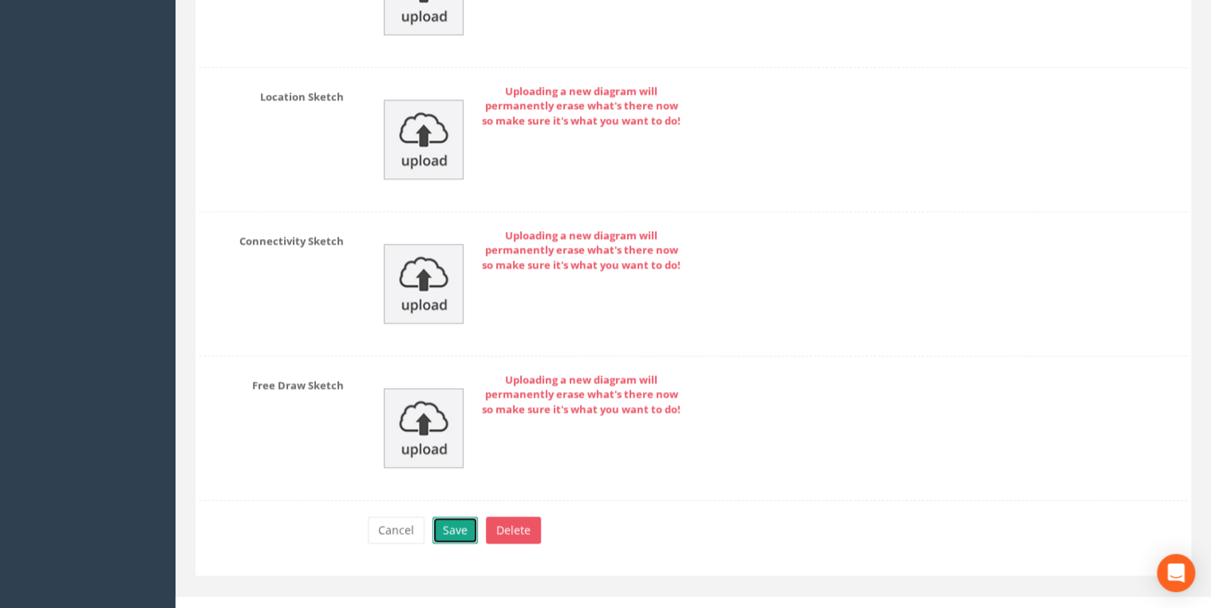
click at [467, 517] on button "Save" at bounding box center [454, 530] width 45 height 27
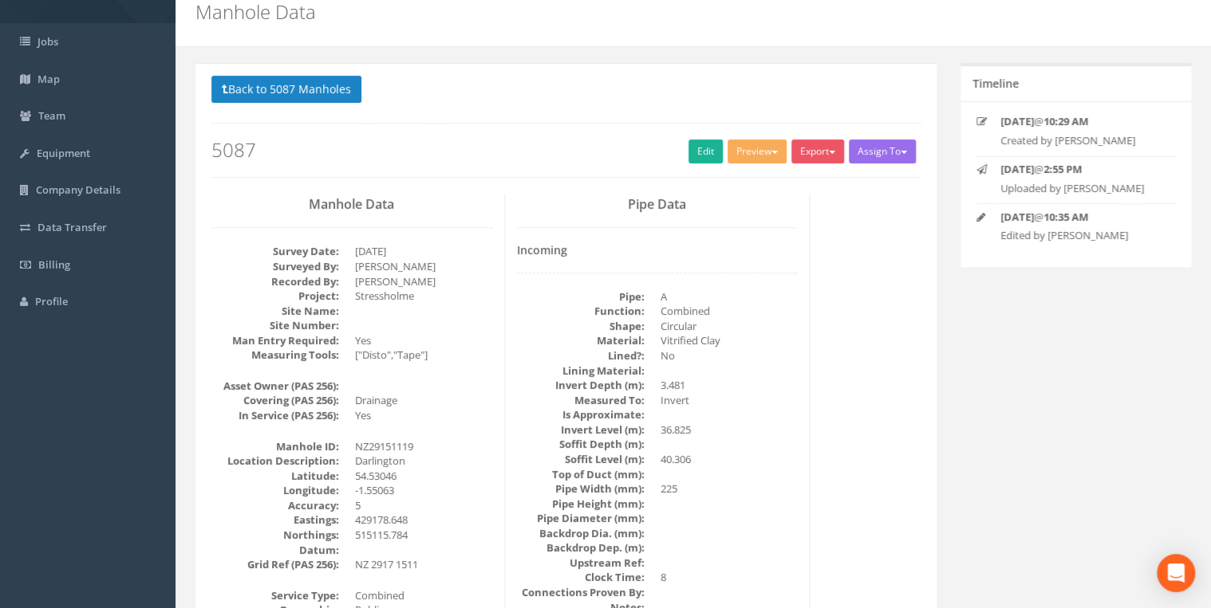
scroll to position [0, 0]
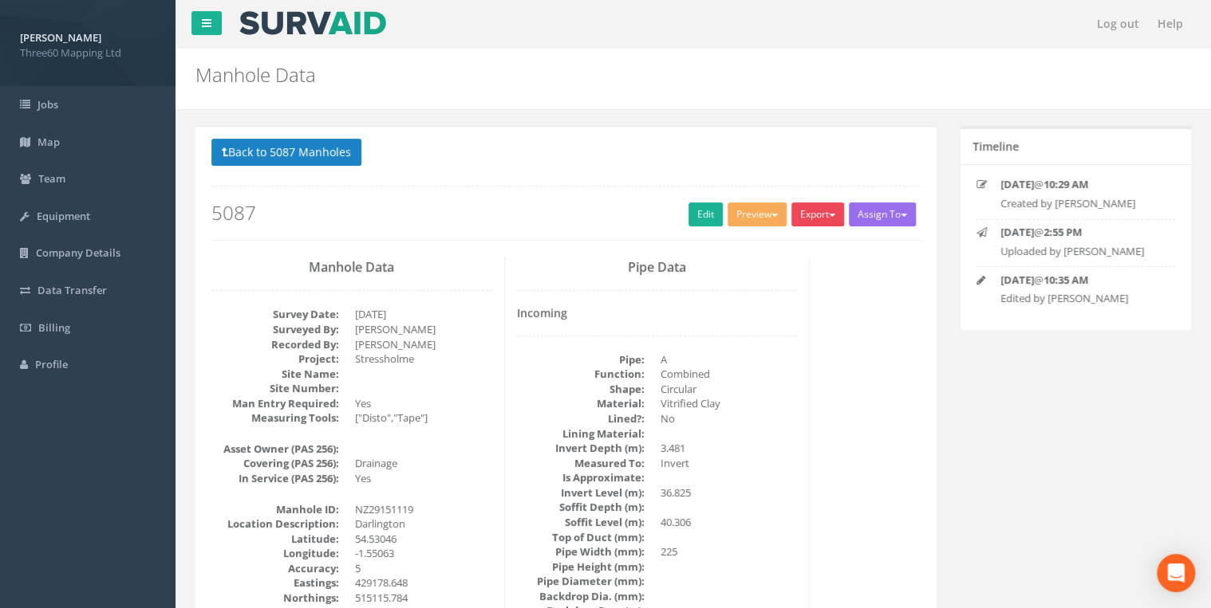
click at [829, 217] on button "Export" at bounding box center [817, 215] width 53 height 24
click at [801, 242] on link "360 Manhole" at bounding box center [784, 247] width 121 height 25
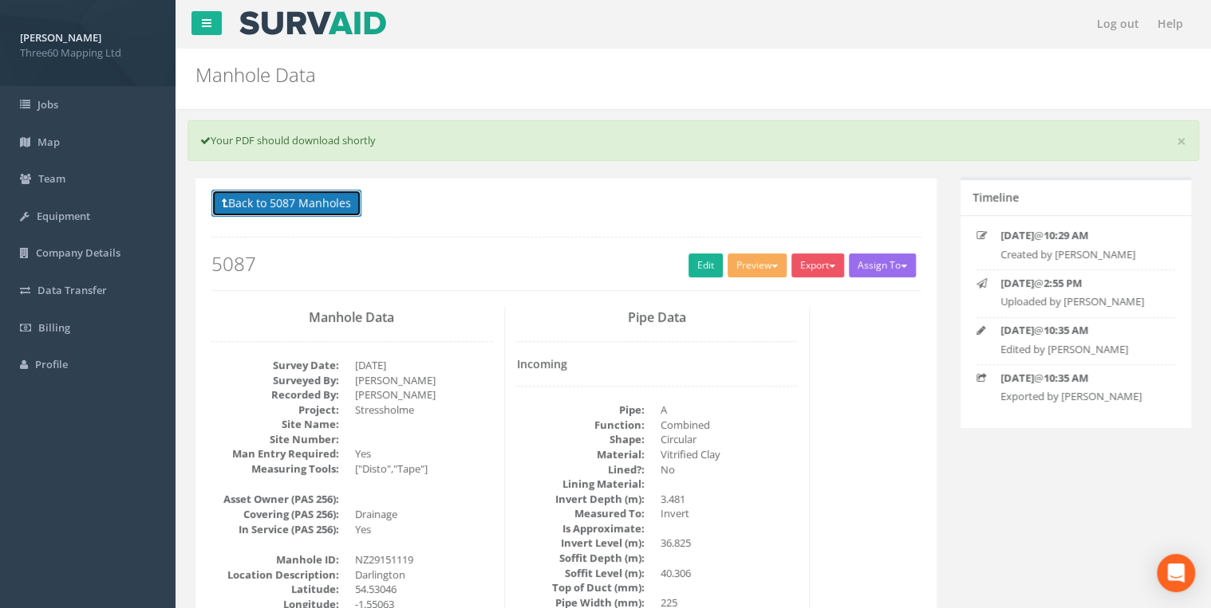
click at [329, 207] on button "Back to 5087 Manholes" at bounding box center [286, 203] width 150 height 27
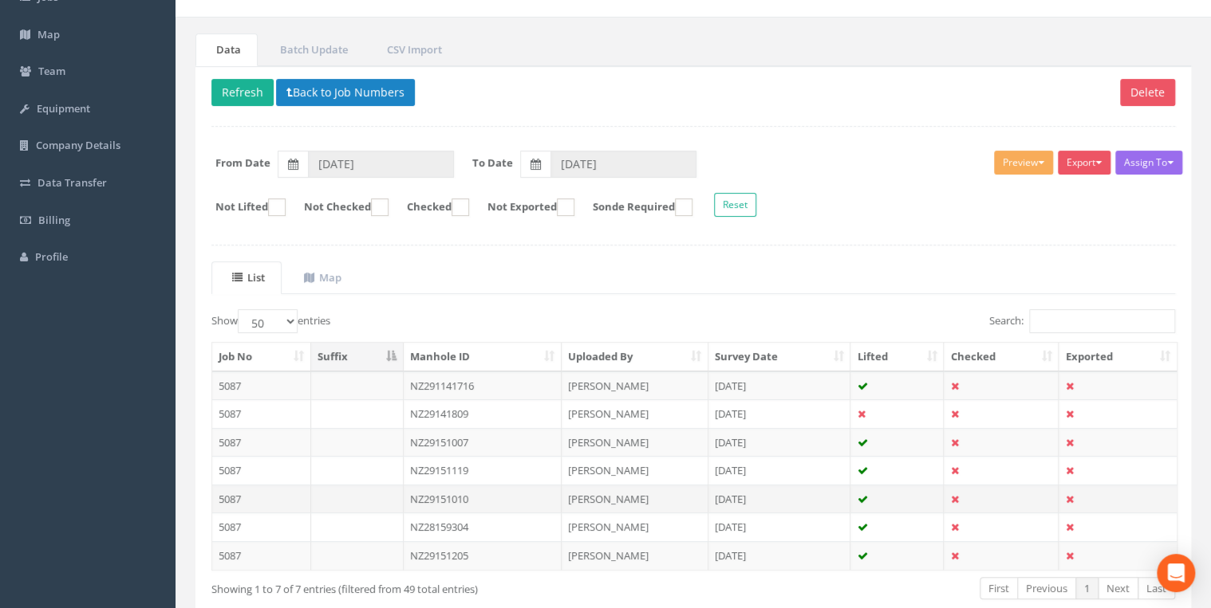
scroll to position [191, 0]
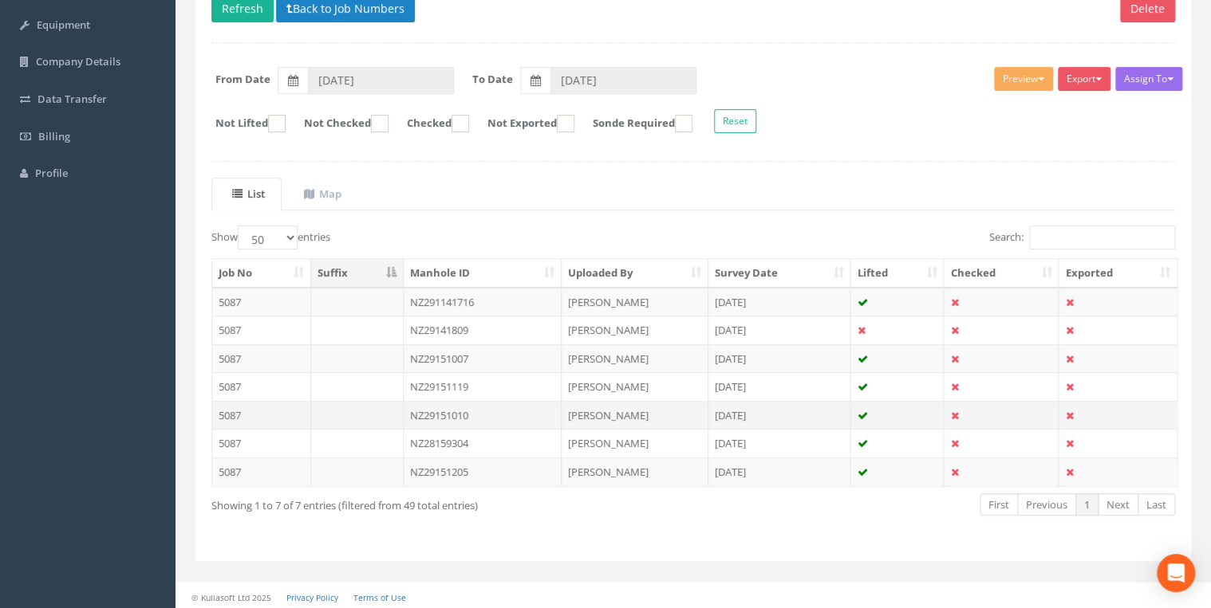
click at [472, 412] on td "NZ29151010" at bounding box center [483, 415] width 159 height 29
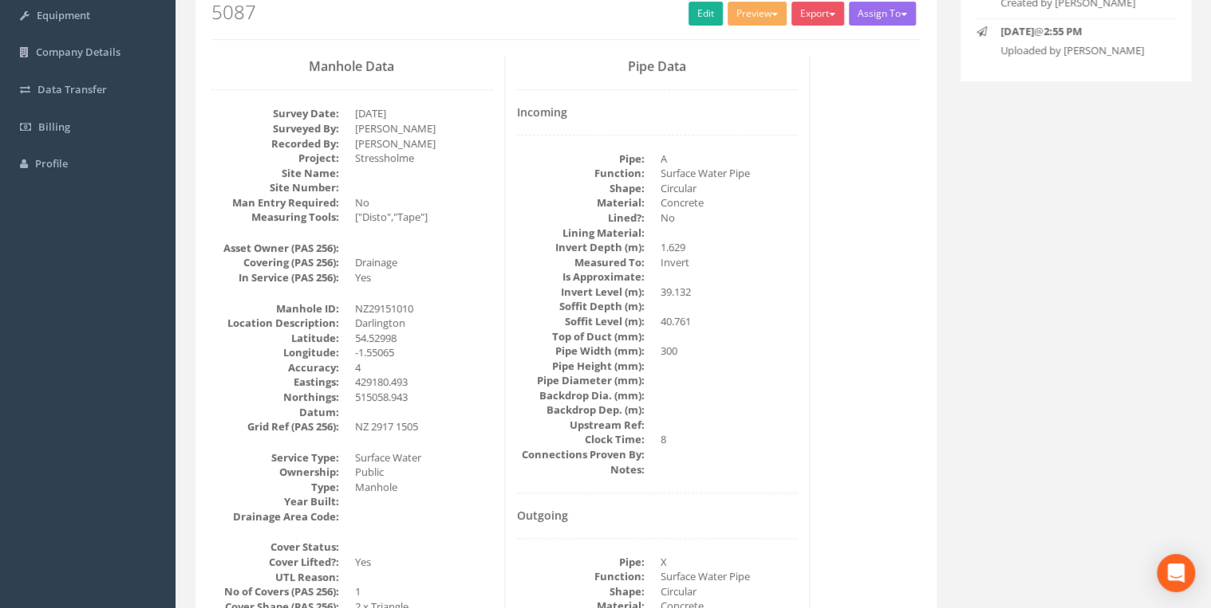
scroll to position [0, 0]
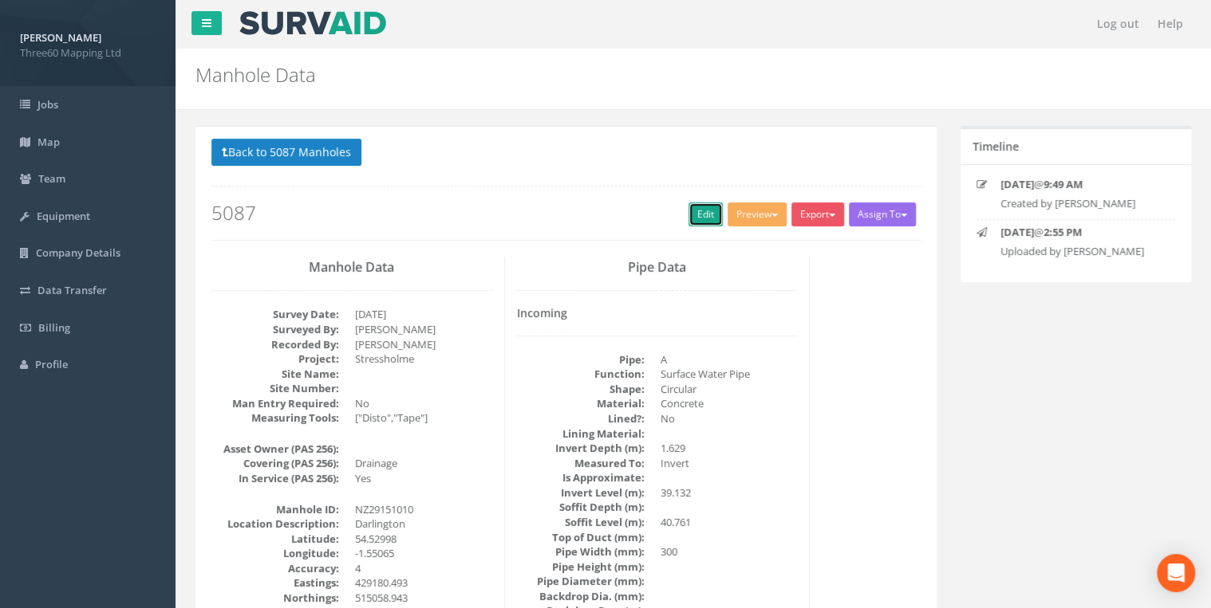
click at [699, 217] on link "Edit" at bounding box center [705, 215] width 34 height 24
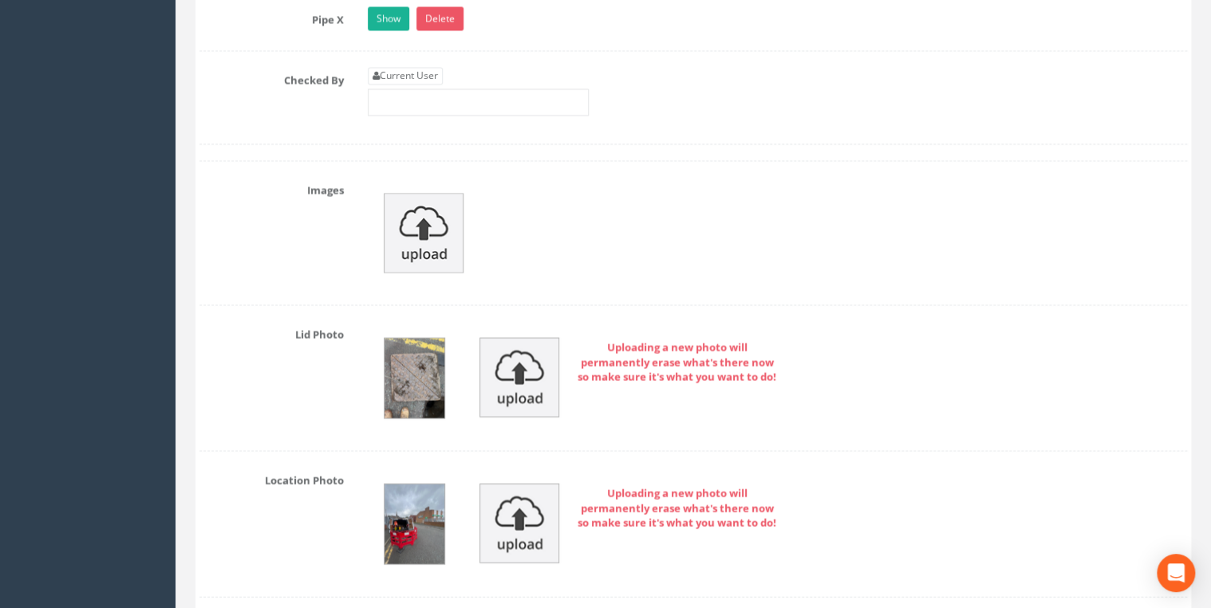
scroll to position [4508, 0]
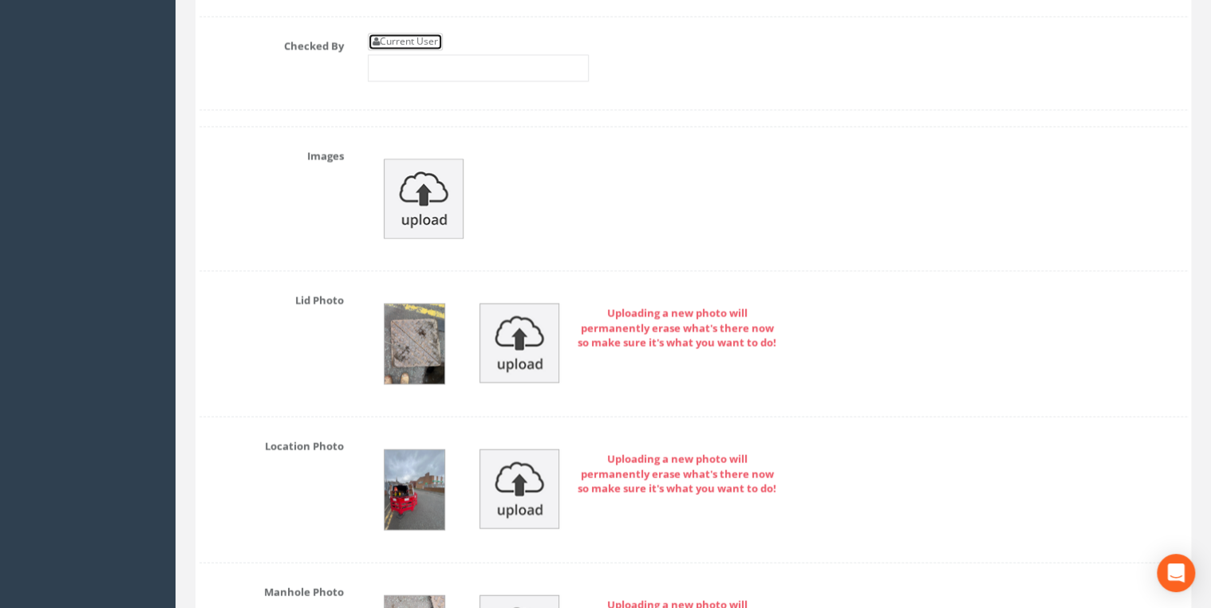
click at [395, 33] on link "Current User" at bounding box center [405, 42] width 75 height 18
type input "[PERSON_NAME]"
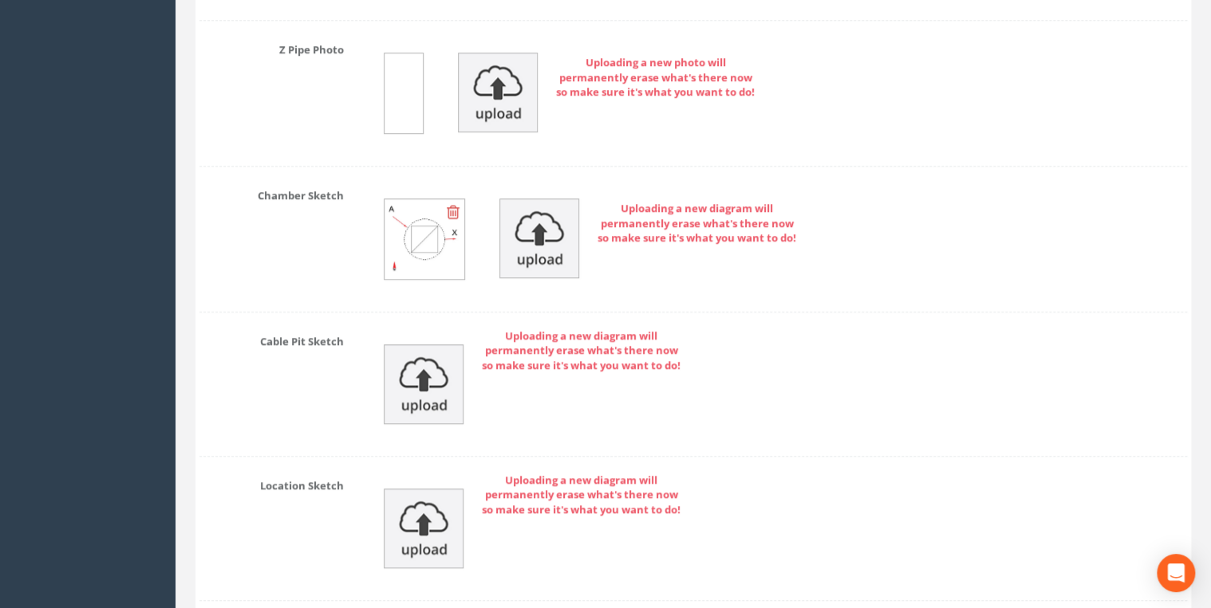
scroll to position [7024, 0]
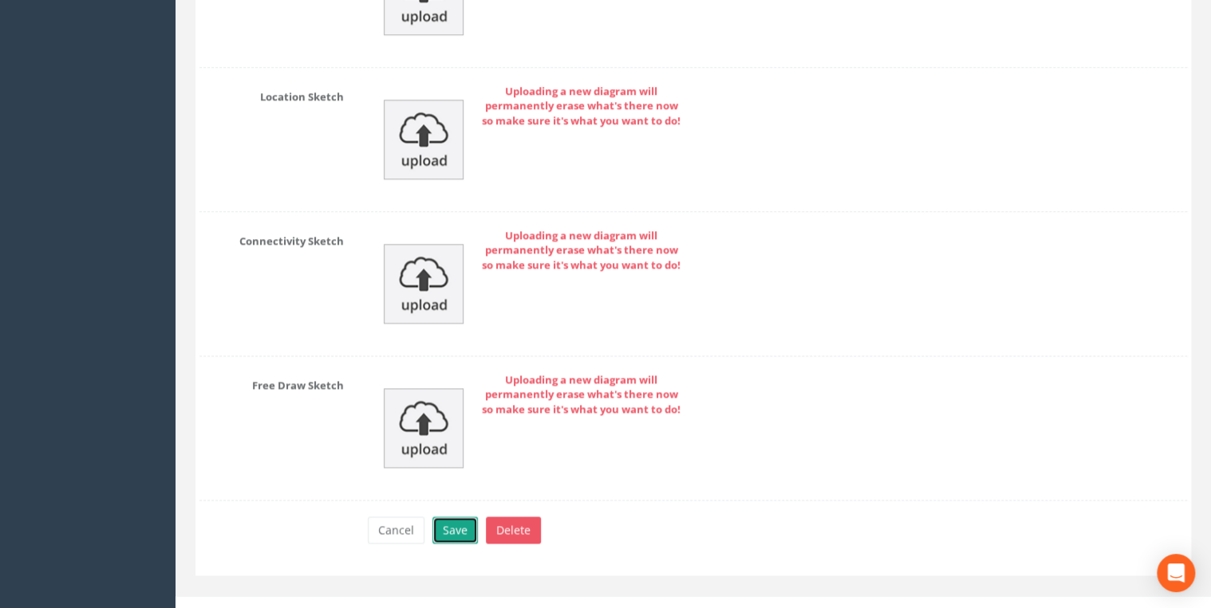
click at [467, 517] on button "Save" at bounding box center [454, 530] width 45 height 27
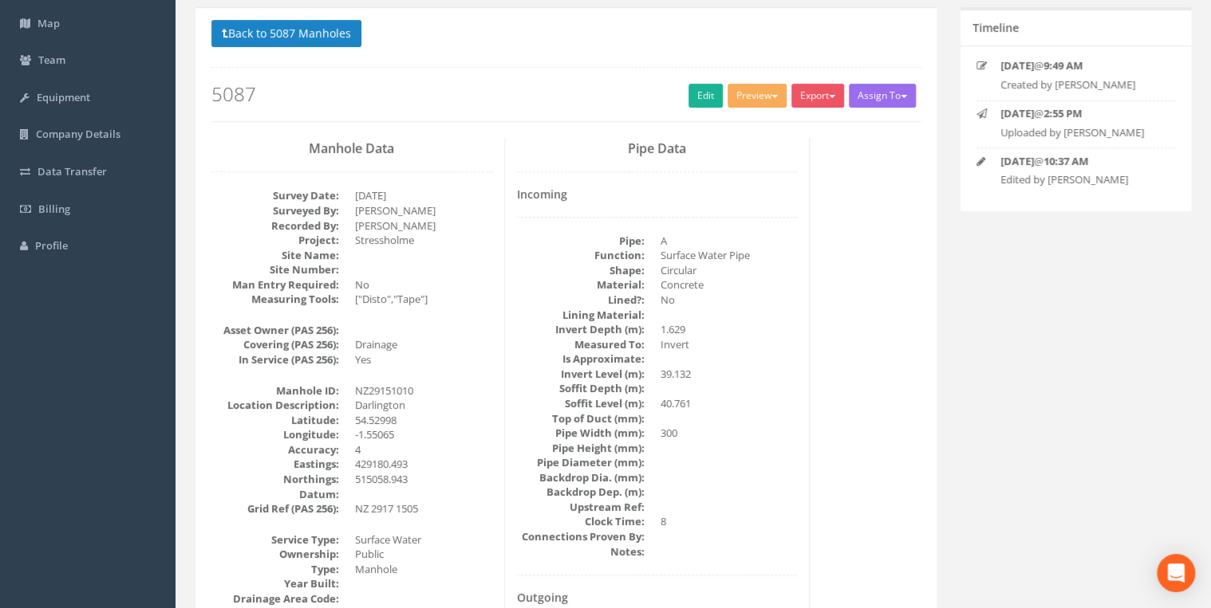
scroll to position [0, 0]
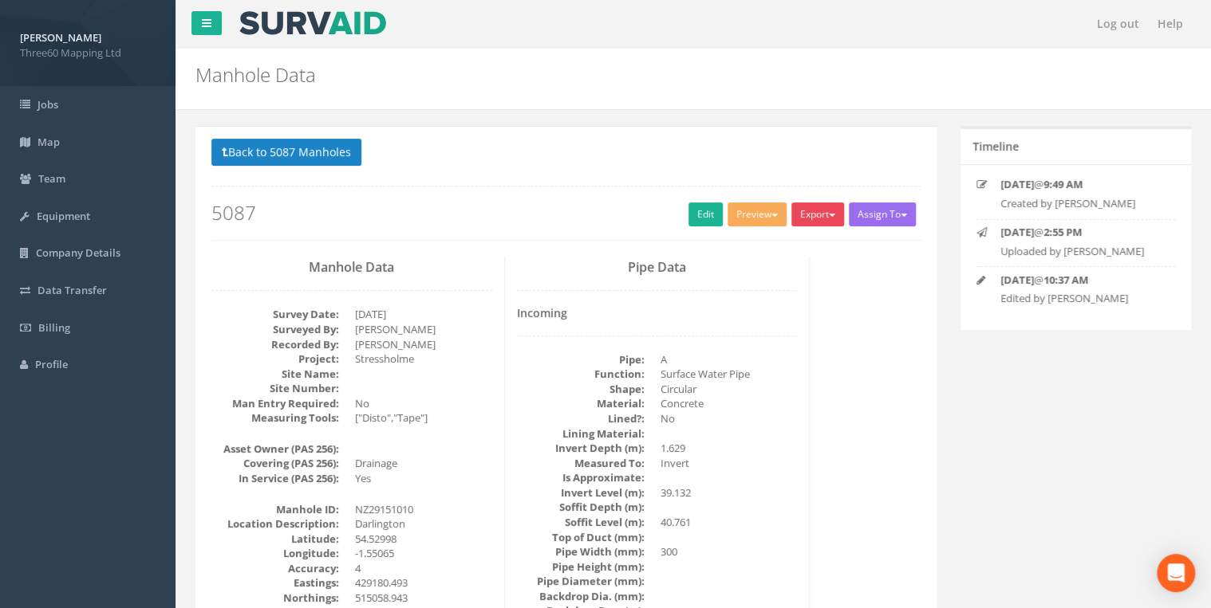
click at [812, 215] on button "Export" at bounding box center [817, 215] width 53 height 24
click at [778, 245] on link "360 Manhole" at bounding box center [784, 247] width 121 height 25
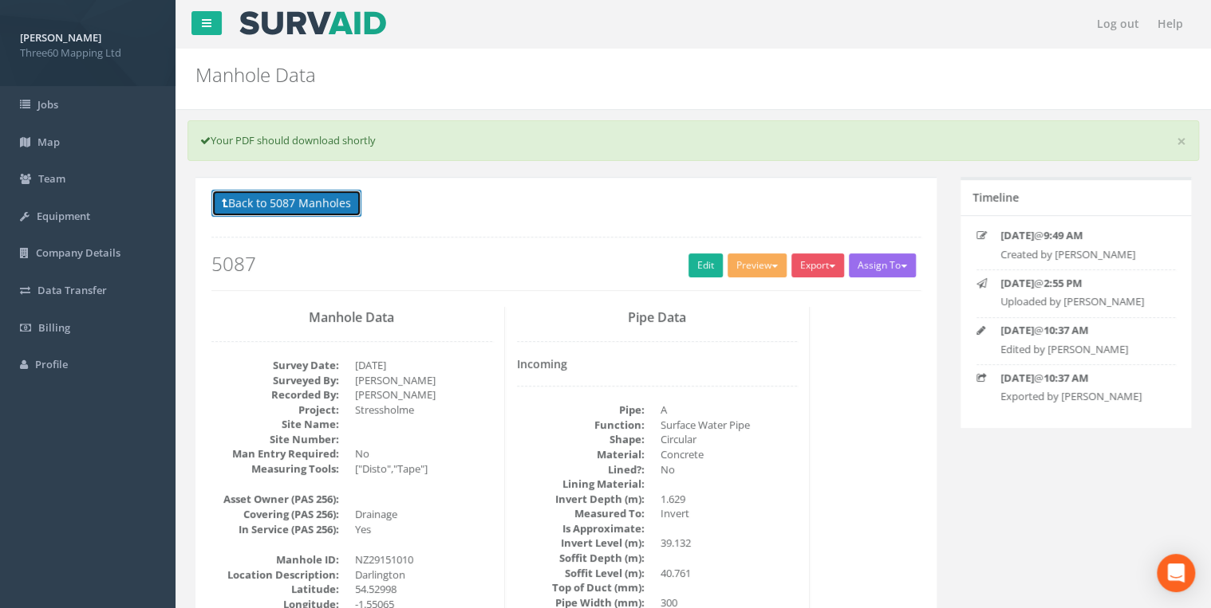
click at [309, 201] on button "Back to 5087 Manholes" at bounding box center [286, 203] width 150 height 27
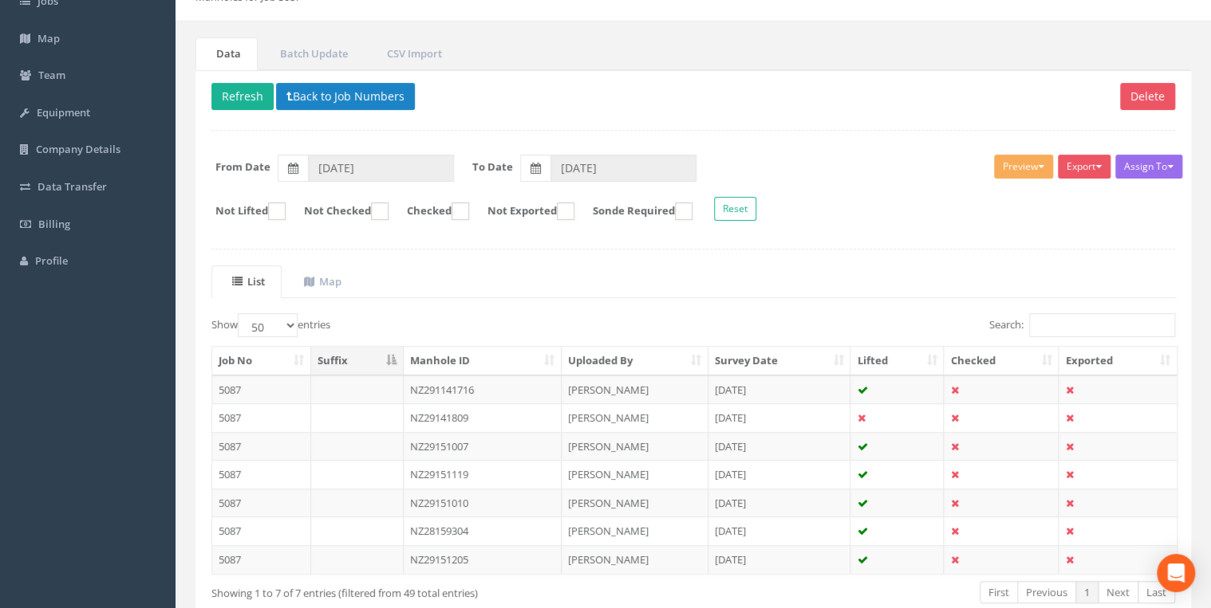
scroll to position [191, 0]
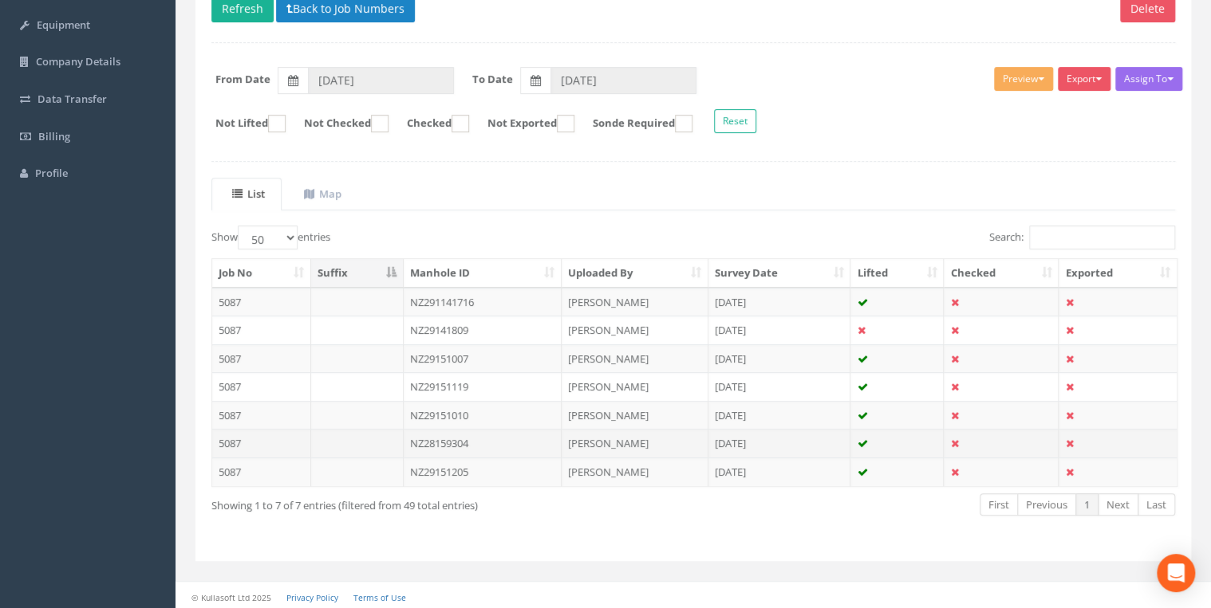
click at [456, 437] on td "NZ28159304" at bounding box center [483, 443] width 159 height 29
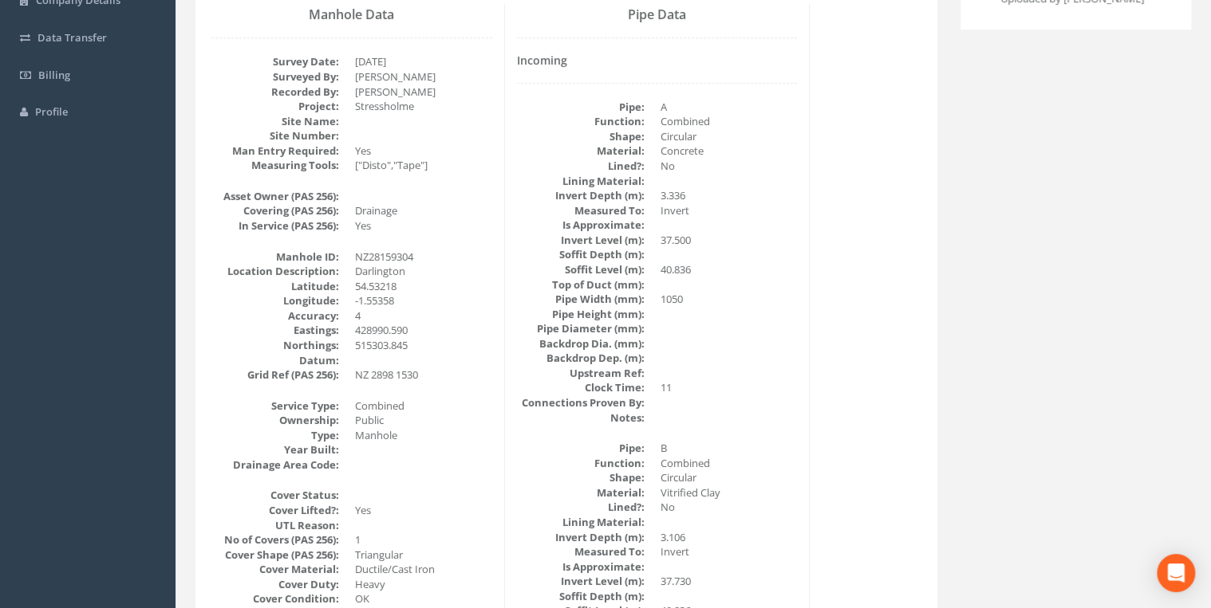
scroll to position [255, 0]
drag, startPoint x: 415, startPoint y: 253, endPoint x: 359, endPoint y: 252, distance: 56.6
click at [359, 252] on dd "NZ28159304" at bounding box center [423, 254] width 137 height 15
drag, startPoint x: 359, startPoint y: 252, endPoint x: 444, endPoint y: 253, distance: 85.3
click at [444, 253] on dd "NZ28159304" at bounding box center [423, 254] width 137 height 15
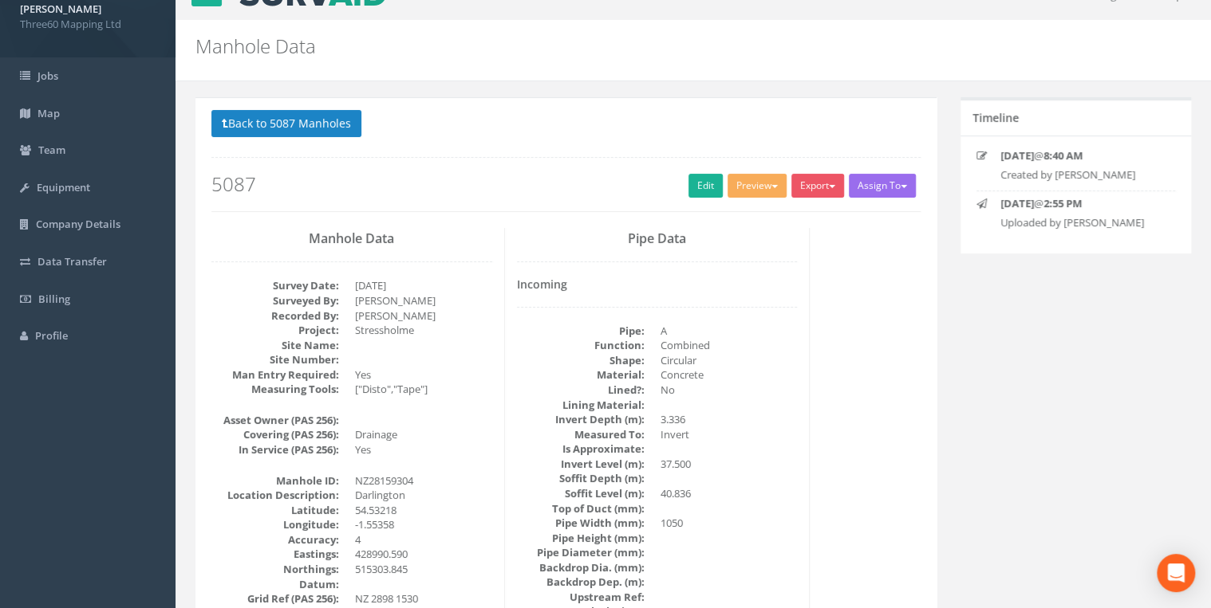
scroll to position [0, 0]
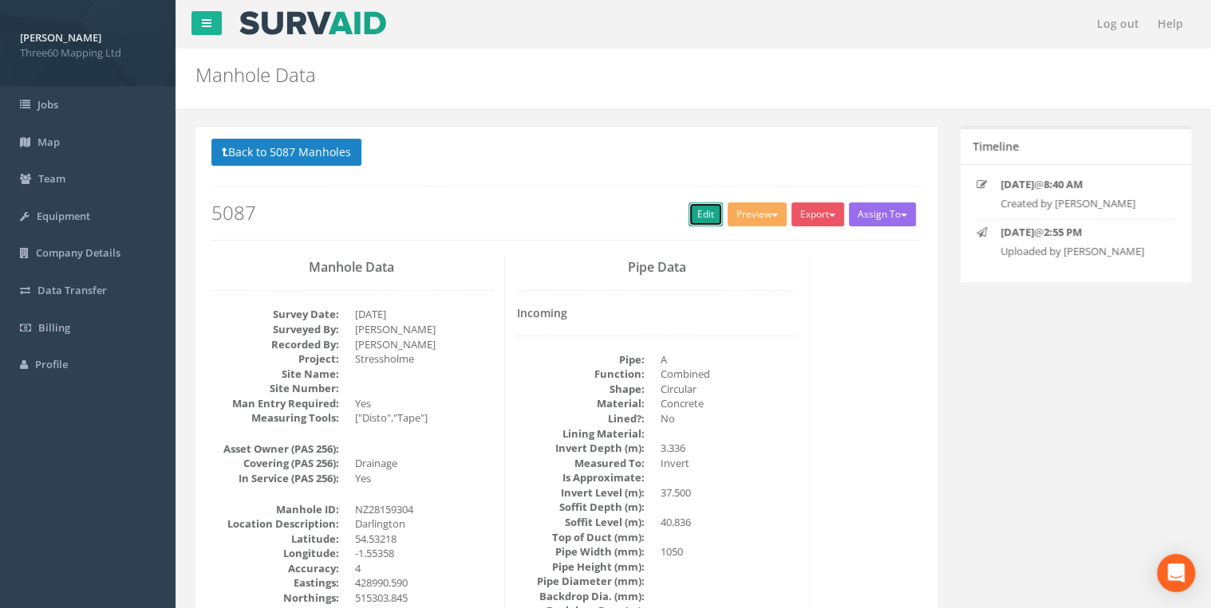
click at [689, 212] on link "Edit" at bounding box center [705, 215] width 34 height 24
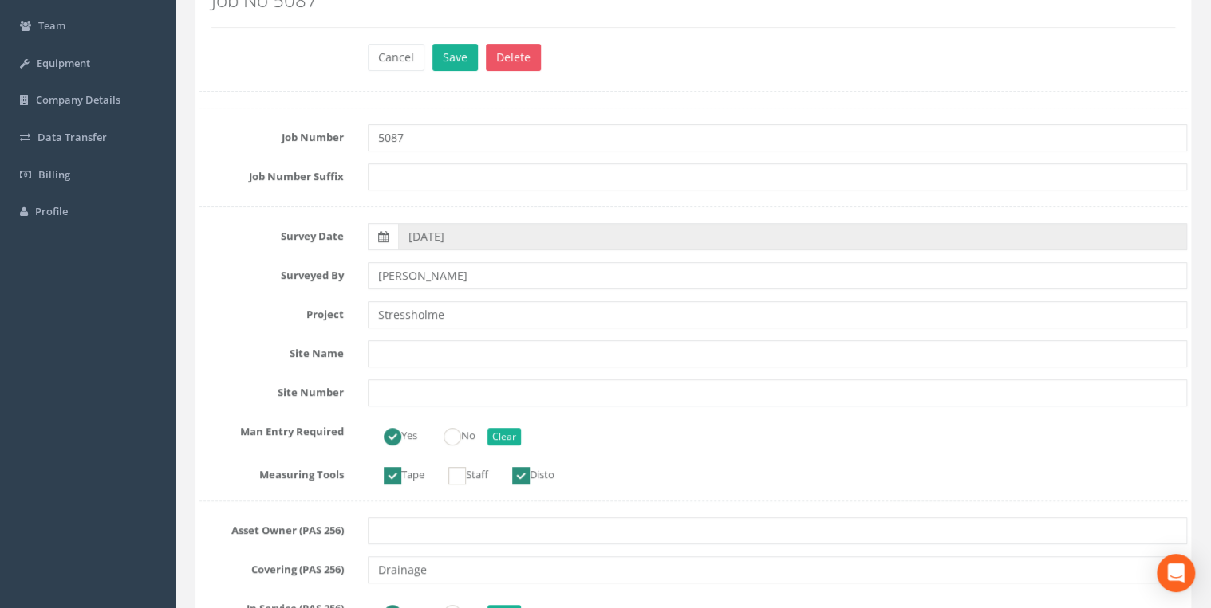
scroll to position [340, 0]
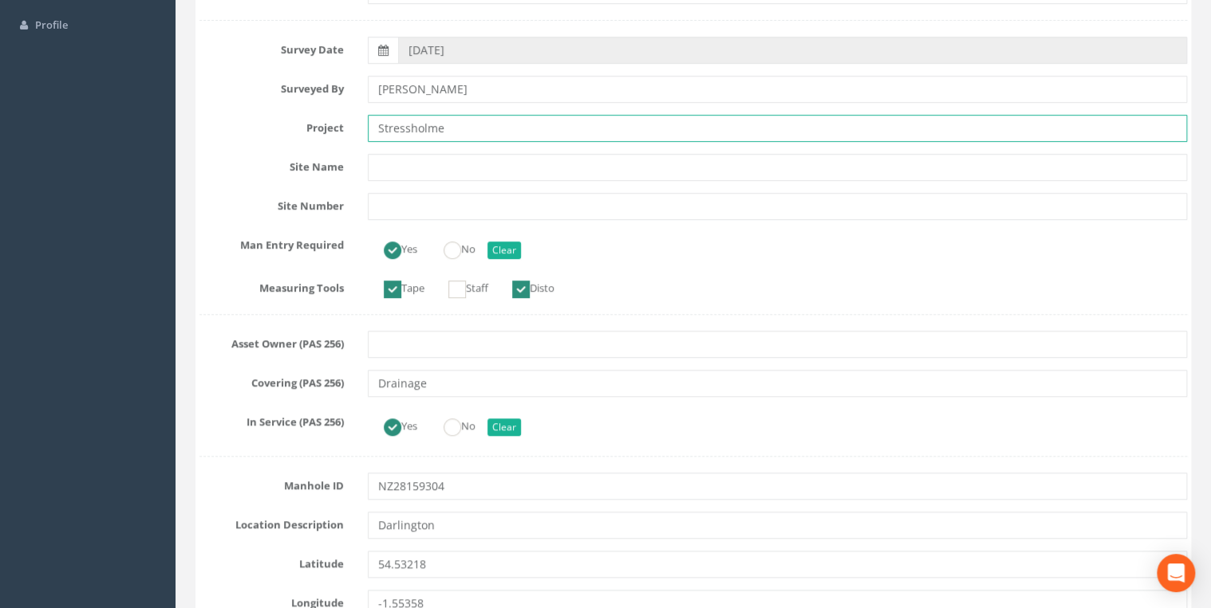
click at [466, 124] on input "Stressholme" at bounding box center [777, 128] width 819 height 27
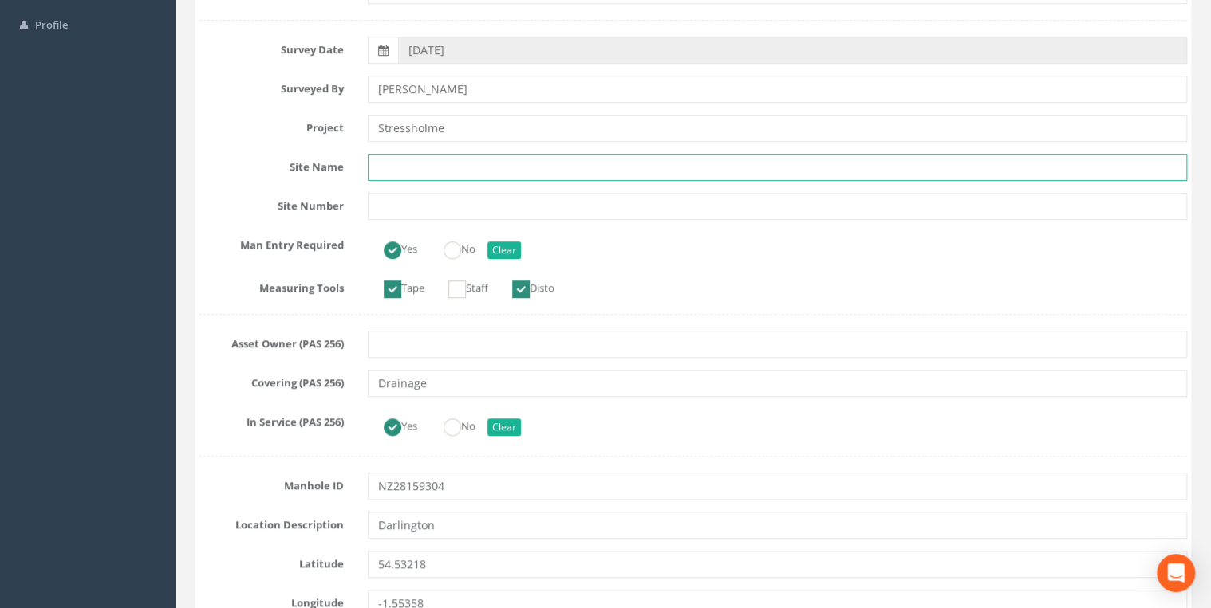
click at [472, 158] on input "text" at bounding box center [777, 167] width 819 height 27
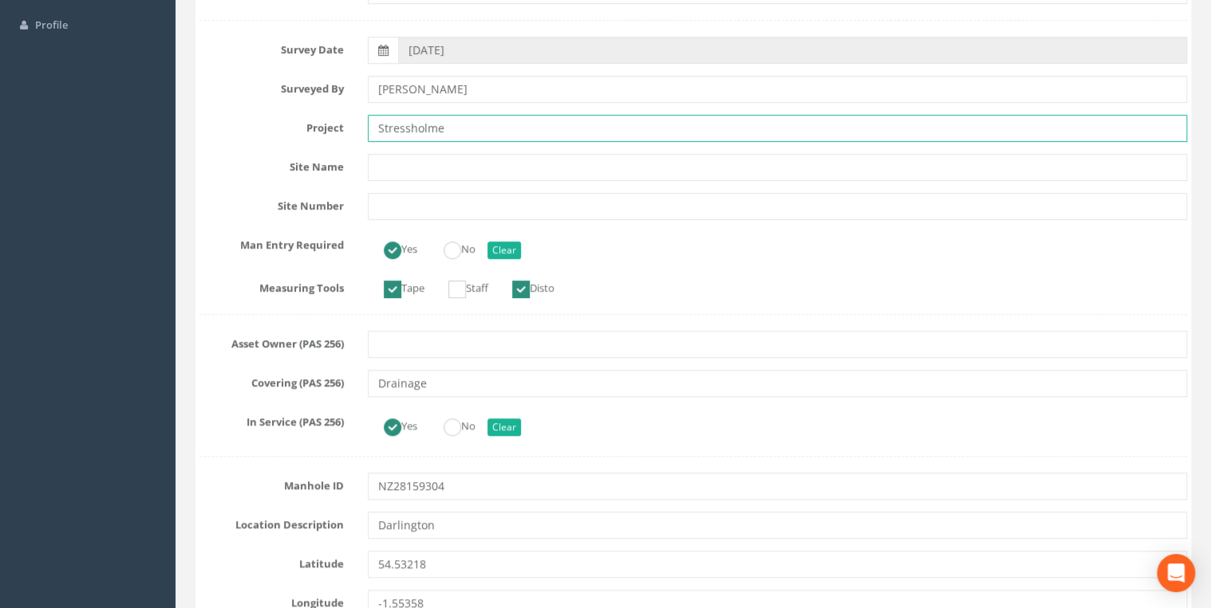
click at [472, 137] on input "Stressholme" at bounding box center [777, 128] width 819 height 27
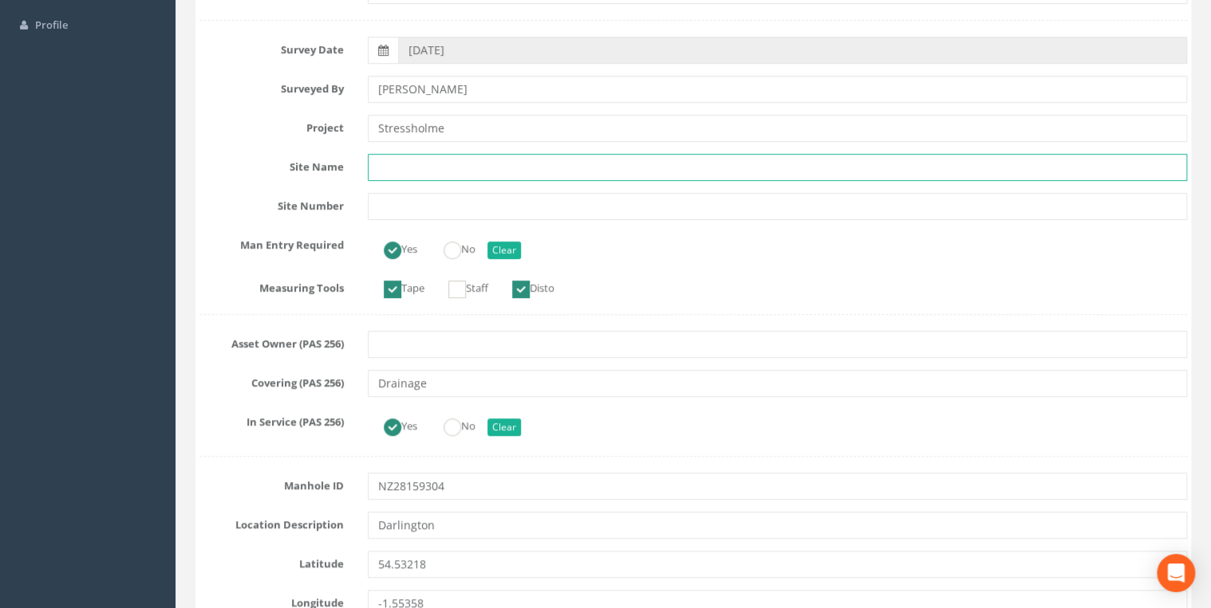
click at [472, 159] on input "text" at bounding box center [777, 167] width 819 height 27
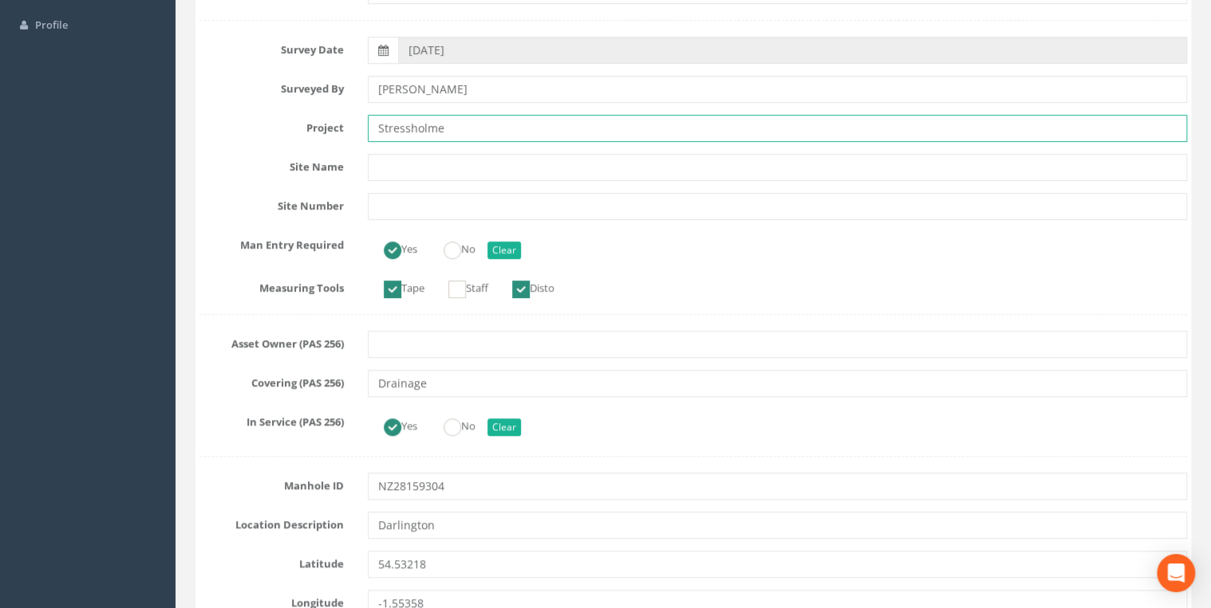
click at [473, 132] on input "Stressholme" at bounding box center [777, 128] width 819 height 27
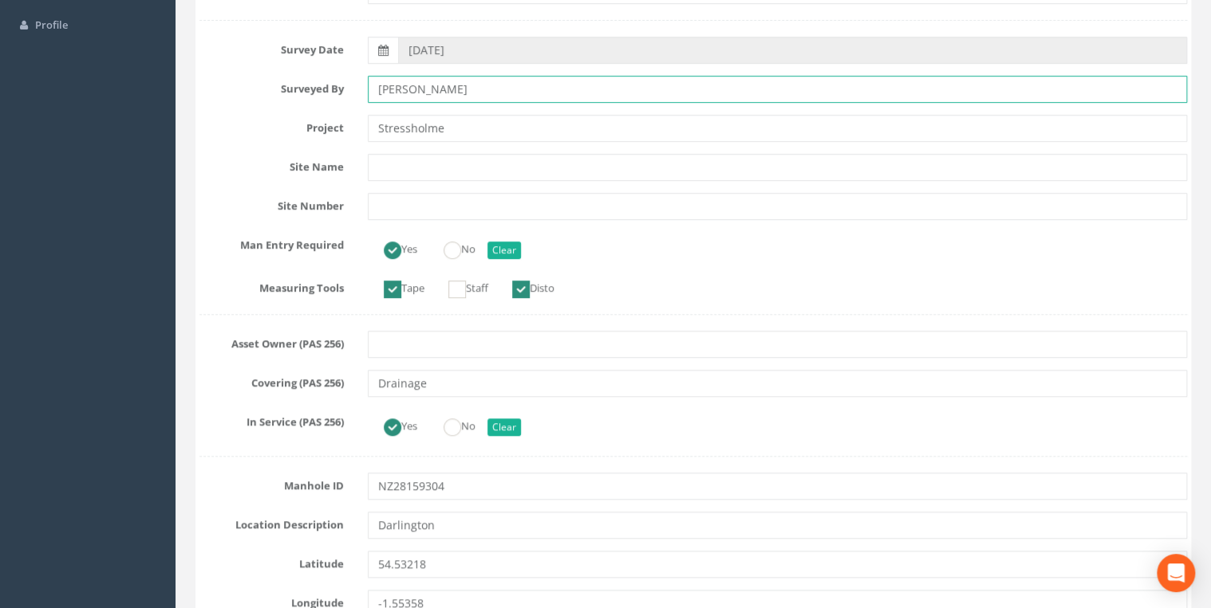
click at [502, 87] on input "[PERSON_NAME]" at bounding box center [777, 89] width 819 height 27
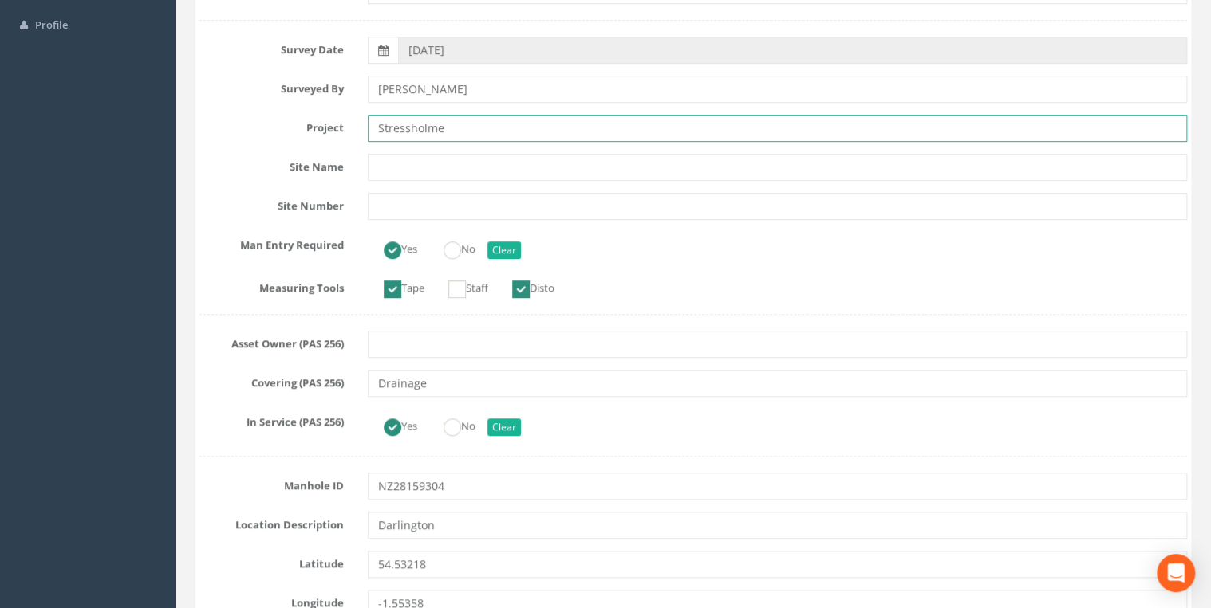
click at [490, 124] on input "Stressholme" at bounding box center [777, 128] width 819 height 27
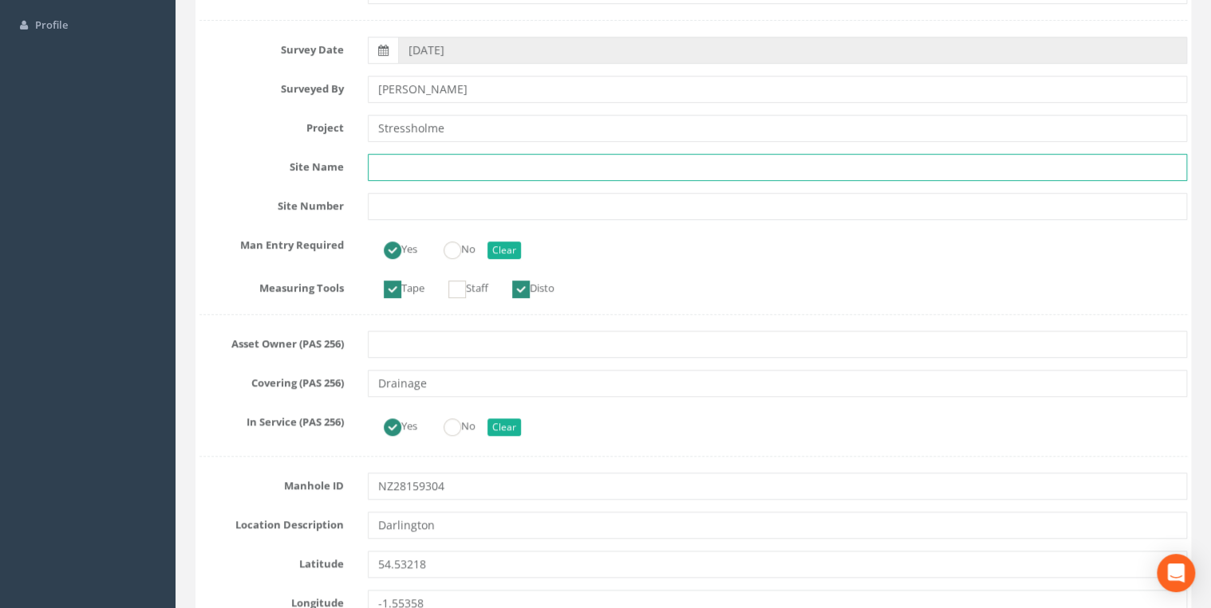
click at [464, 160] on input "text" at bounding box center [777, 167] width 819 height 27
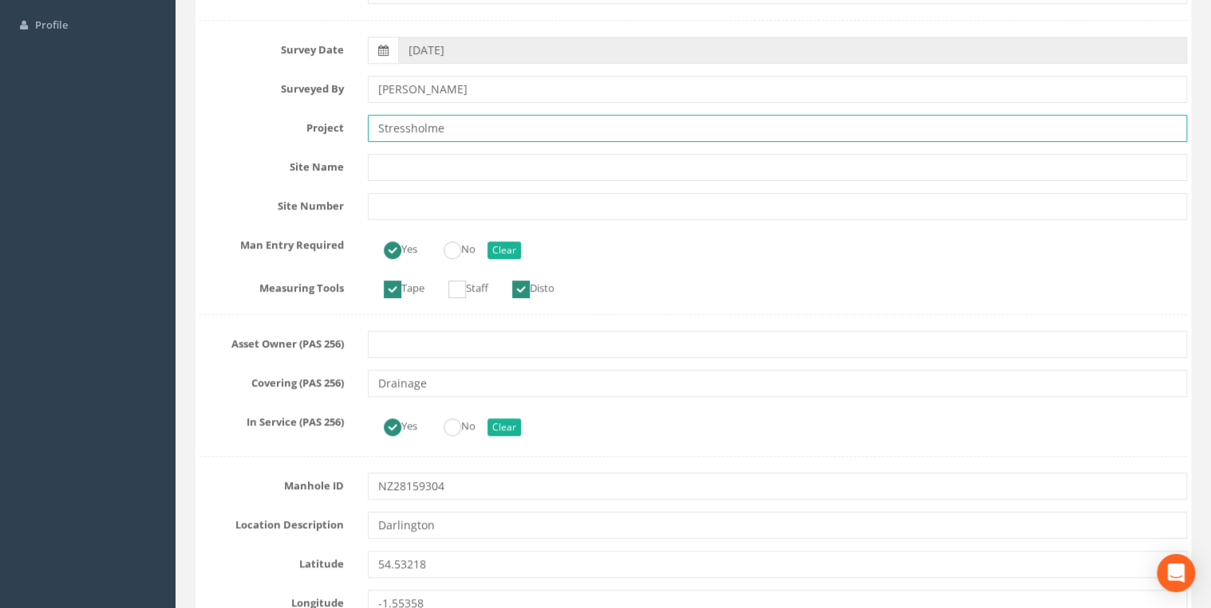
click at [464, 130] on input "Stressholme" at bounding box center [777, 128] width 819 height 27
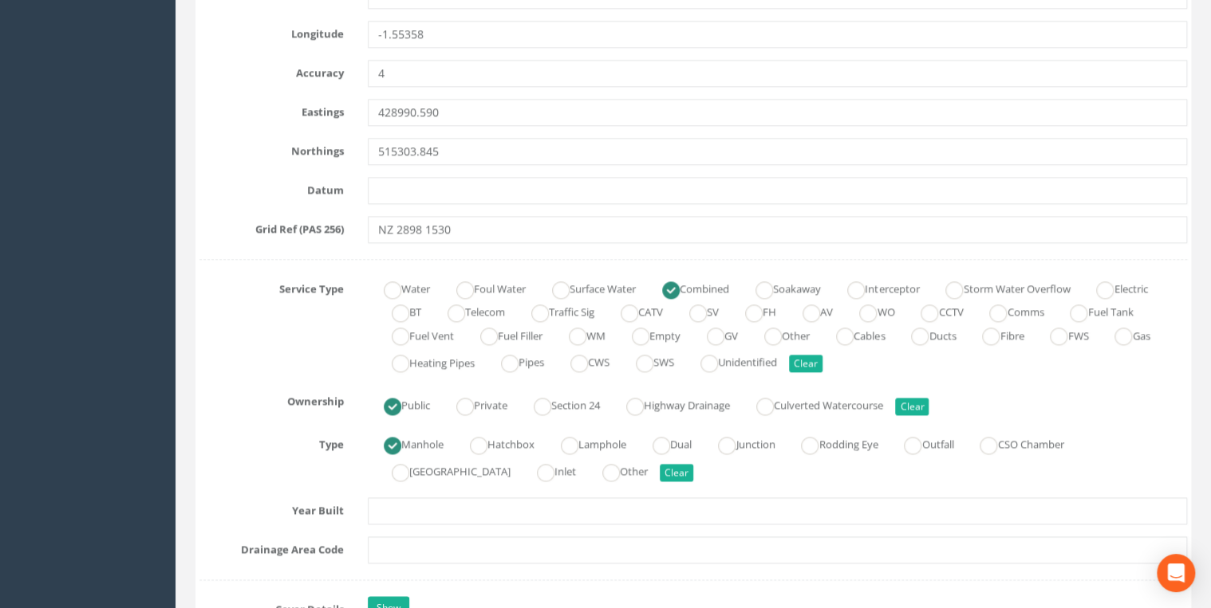
scroll to position [935, 0]
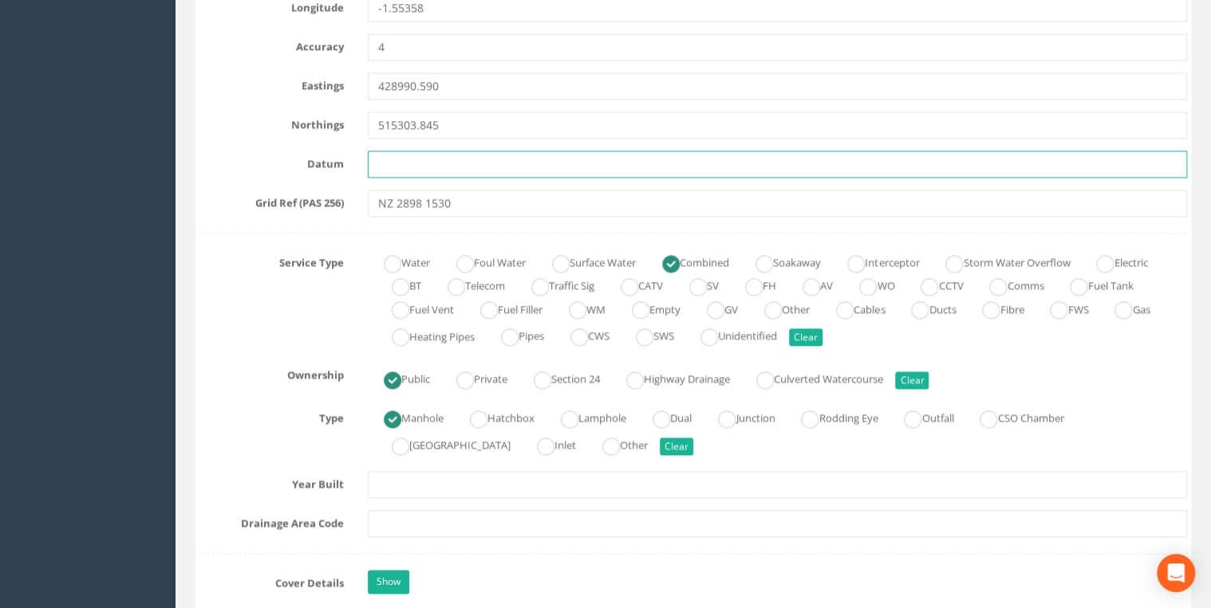
click at [415, 161] on input "text" at bounding box center [777, 164] width 819 height 27
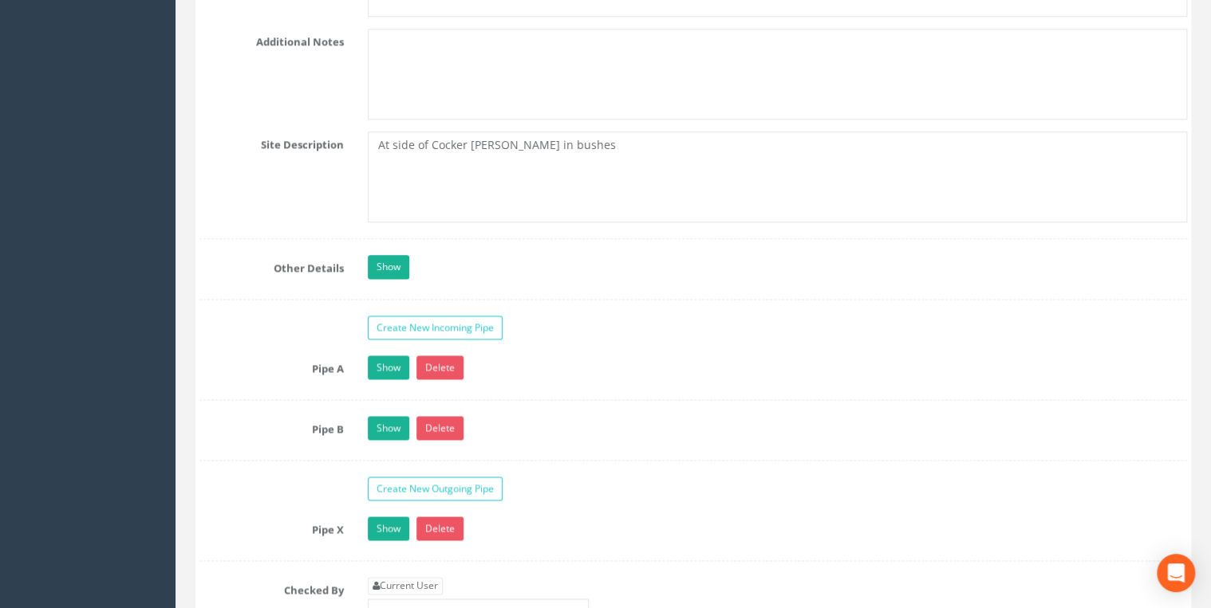
scroll to position [4253, 0]
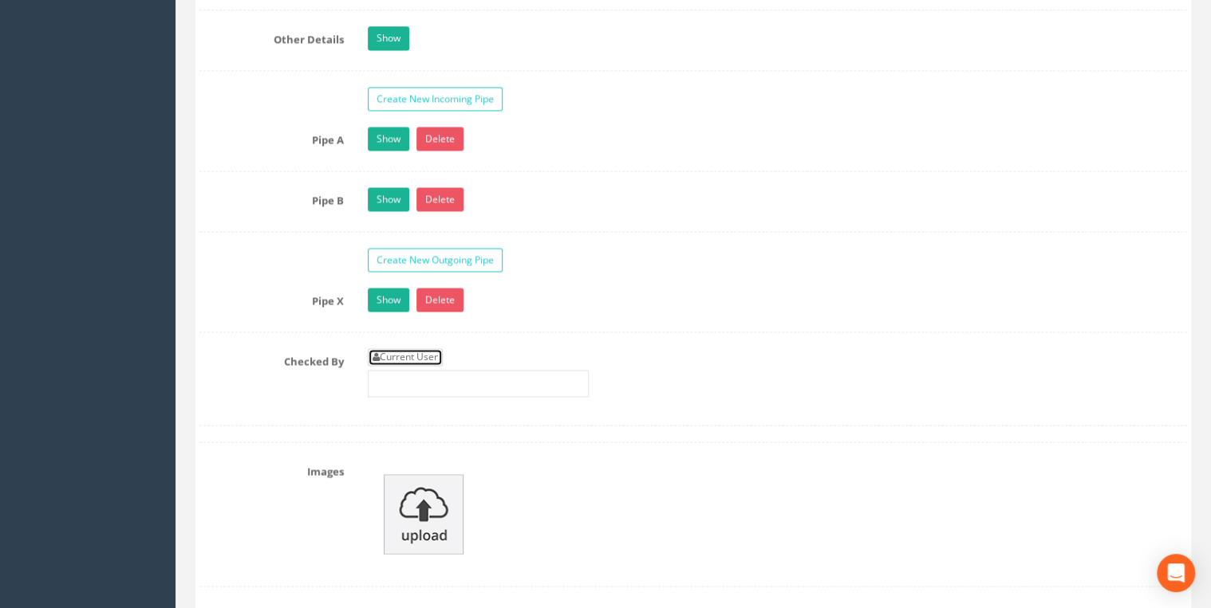
click at [419, 351] on link "Current User" at bounding box center [405, 358] width 75 height 18
type input "[PERSON_NAME]"
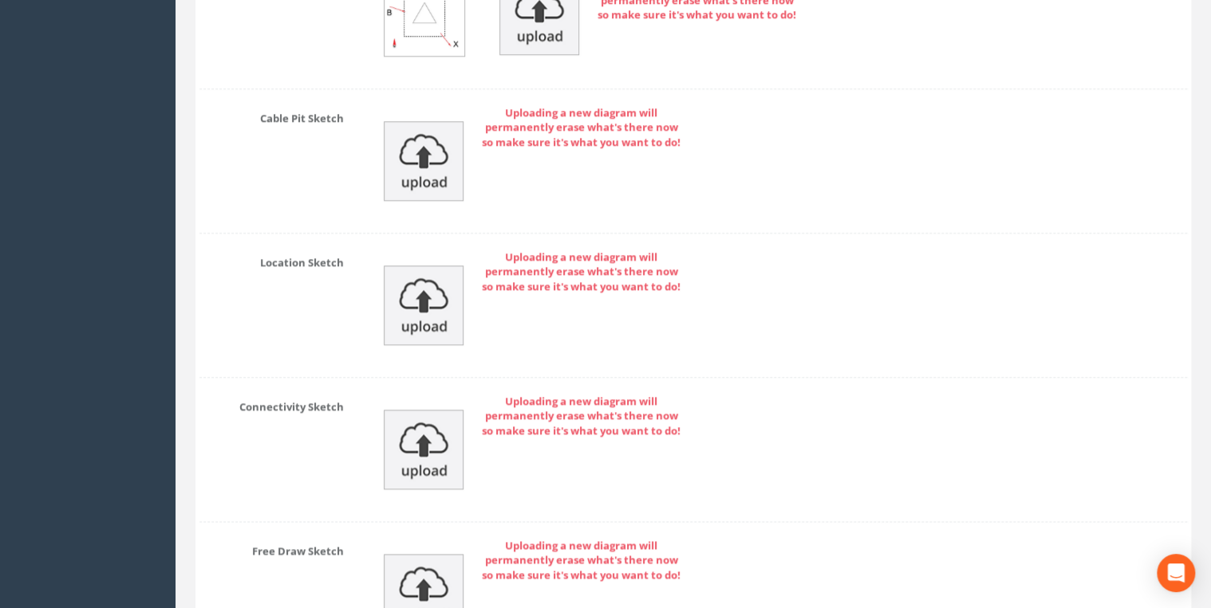
scroll to position [7084, 0]
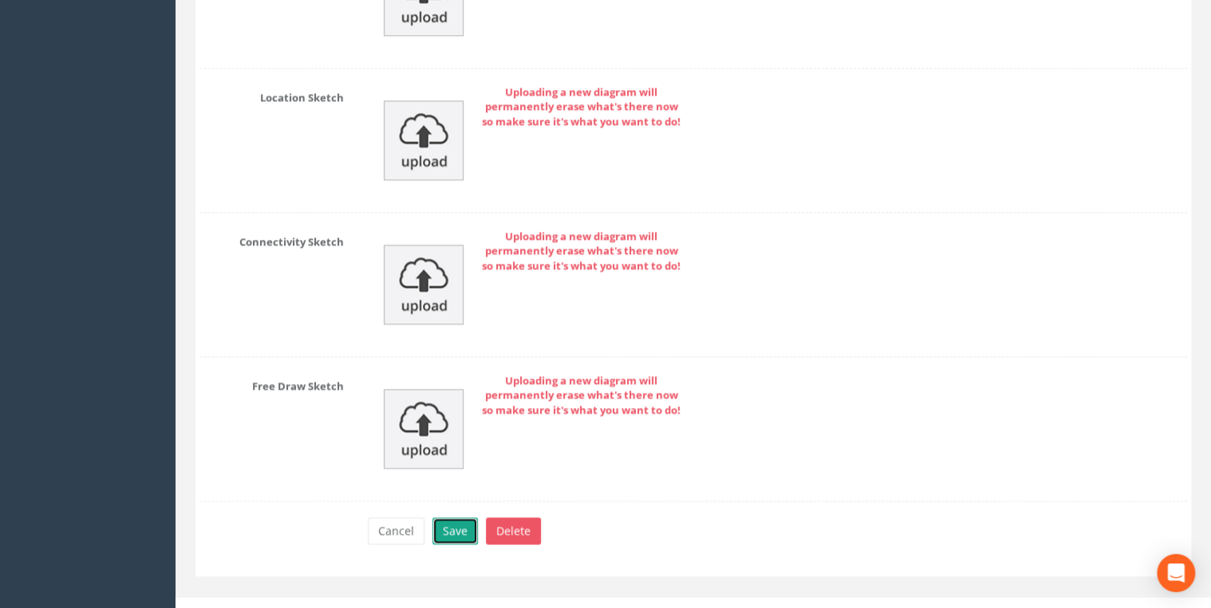
click at [447, 518] on button "Save" at bounding box center [454, 531] width 45 height 27
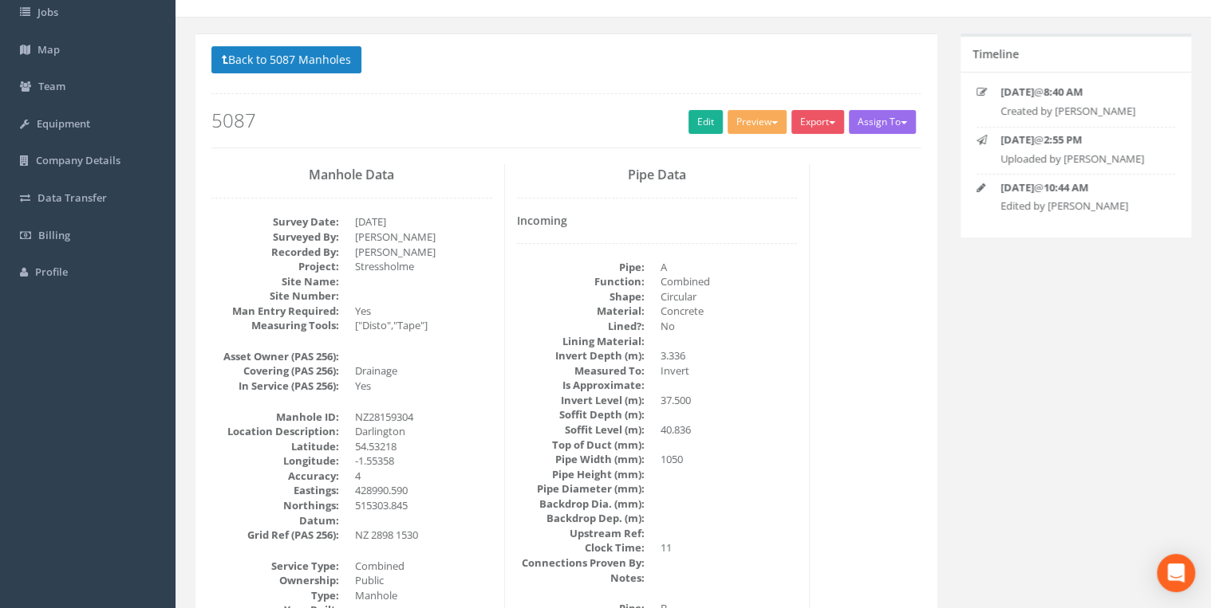
scroll to position [0, 0]
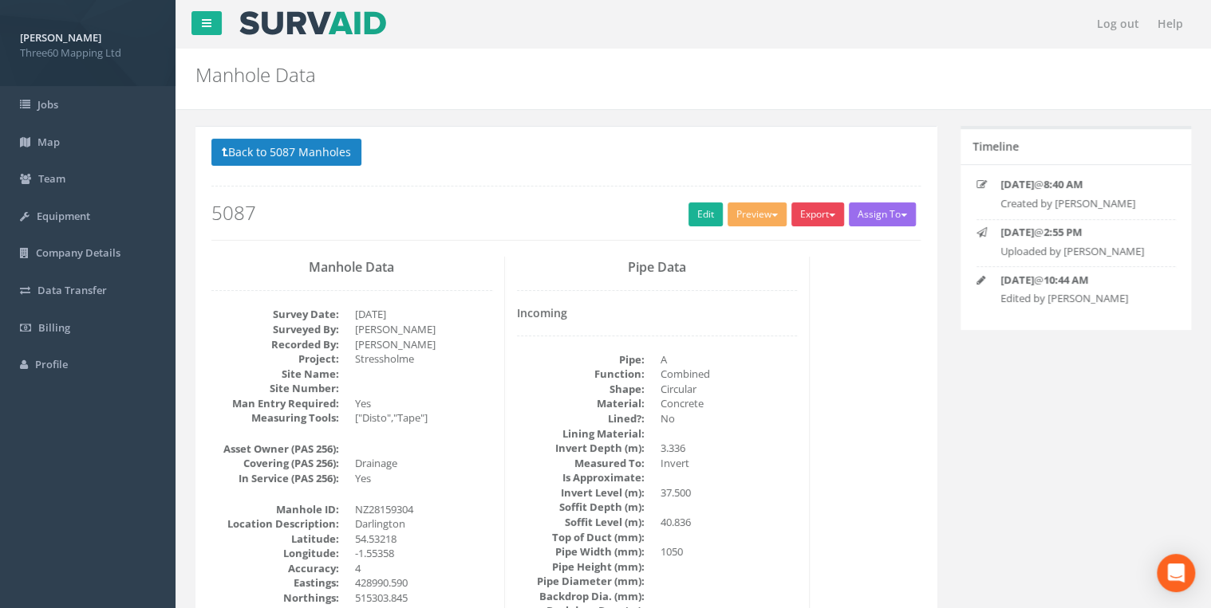
click at [820, 221] on button "Export" at bounding box center [817, 215] width 53 height 24
click at [783, 246] on link "360 Manhole" at bounding box center [784, 247] width 121 height 25
